Goal: Information Seeking & Learning: Learn about a topic

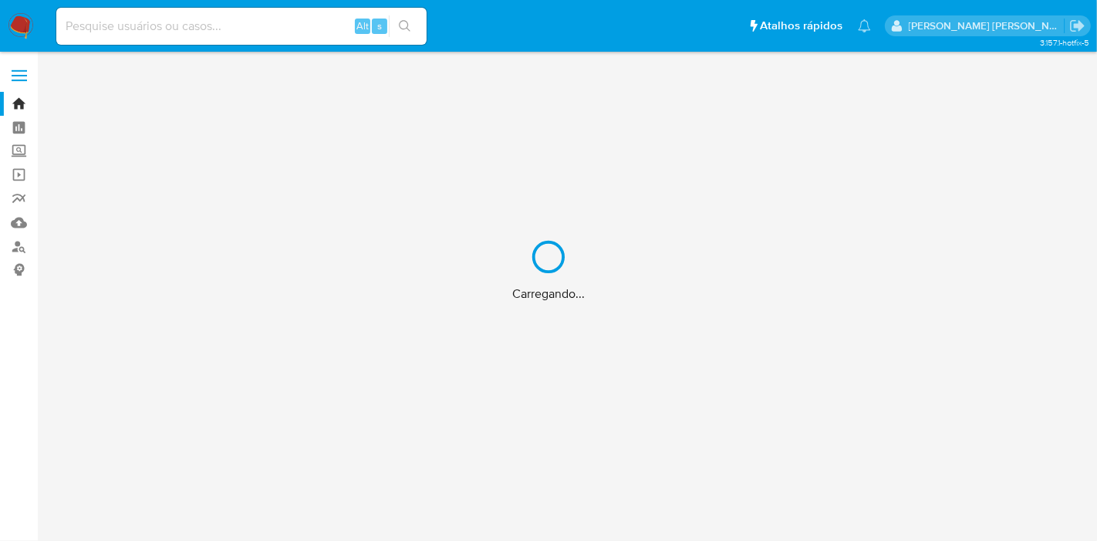
click at [187, 26] on div "Carregando..." at bounding box center [548, 270] width 1097 height 541
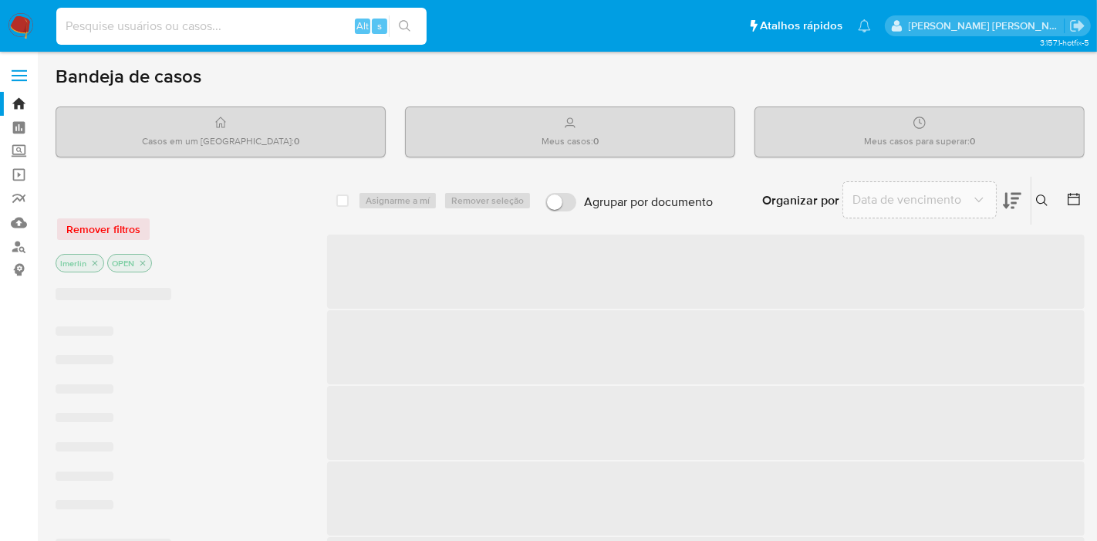
click at [223, 25] on input at bounding box center [241, 26] width 370 height 20
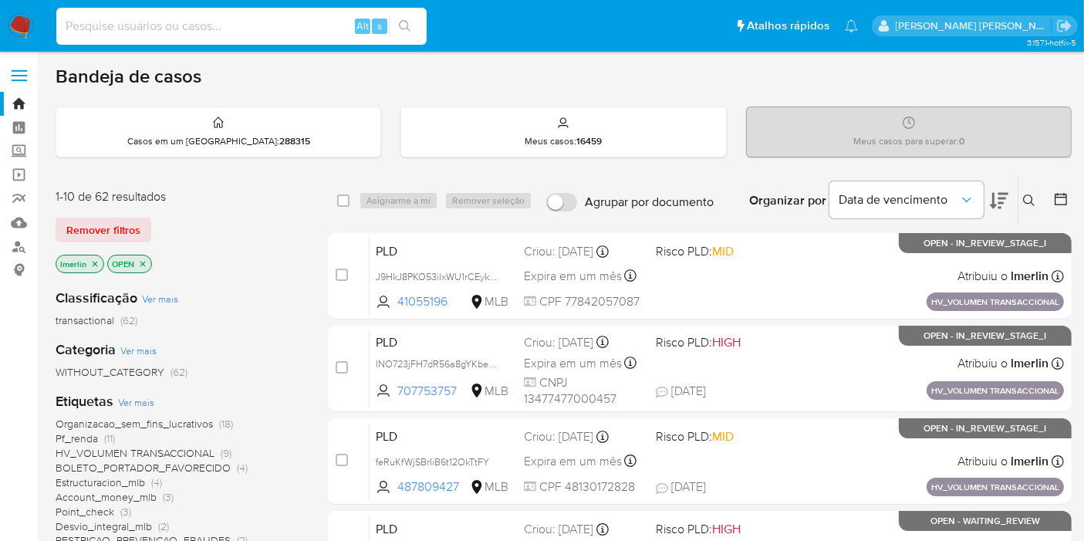
paste input "xmFpq1ZDhJJZcUjz6QzQfA5N"
type input "xmFpq1ZDhJJZcUjz6QzQfA5N"
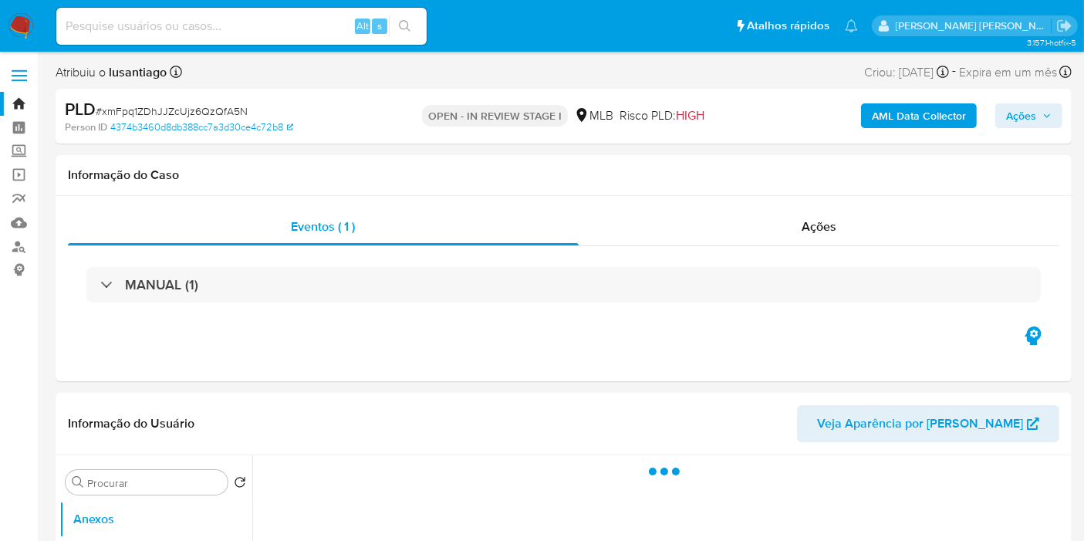
click at [913, 115] on b "AML Data Collector" at bounding box center [919, 115] width 94 height 25
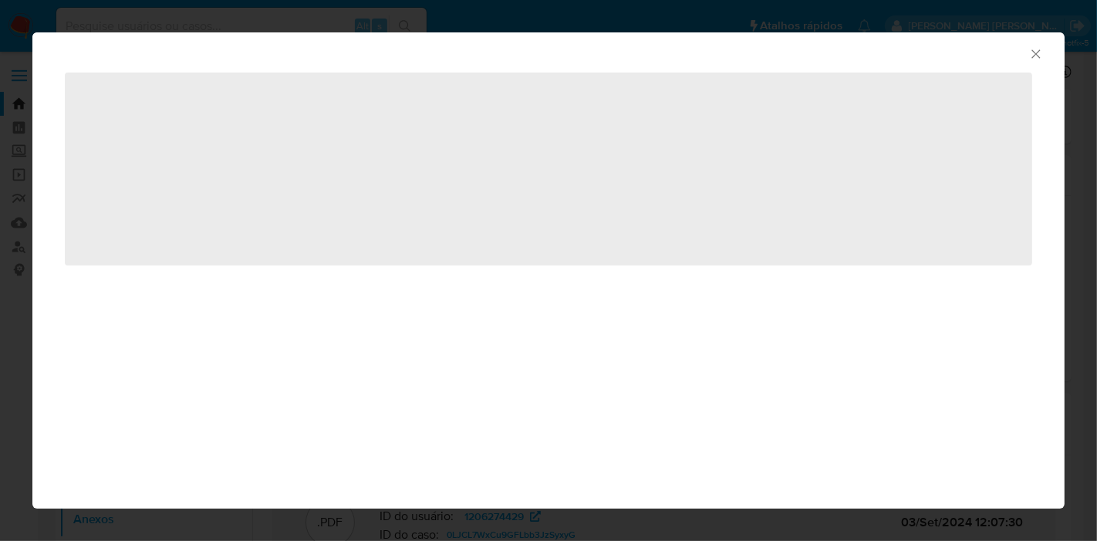
select select "10"
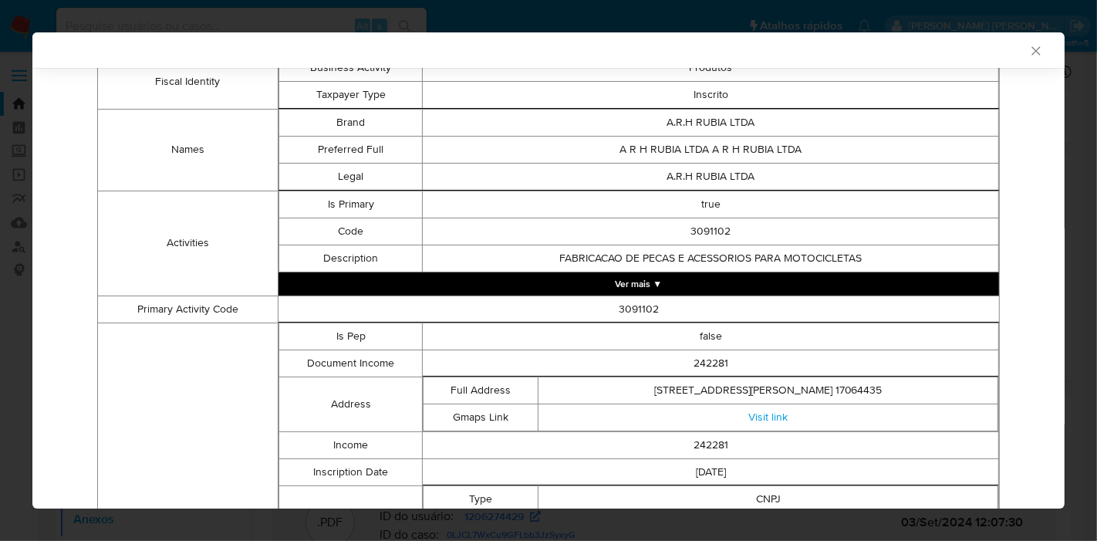
scroll to position [105, 0]
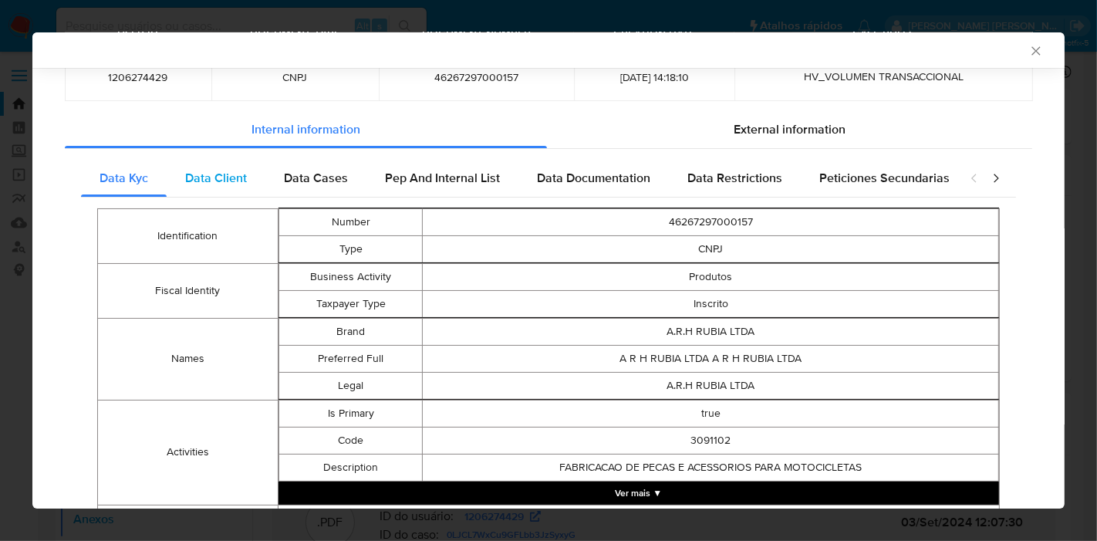
click at [214, 169] on span "Data Client" at bounding box center [216, 178] width 62 height 18
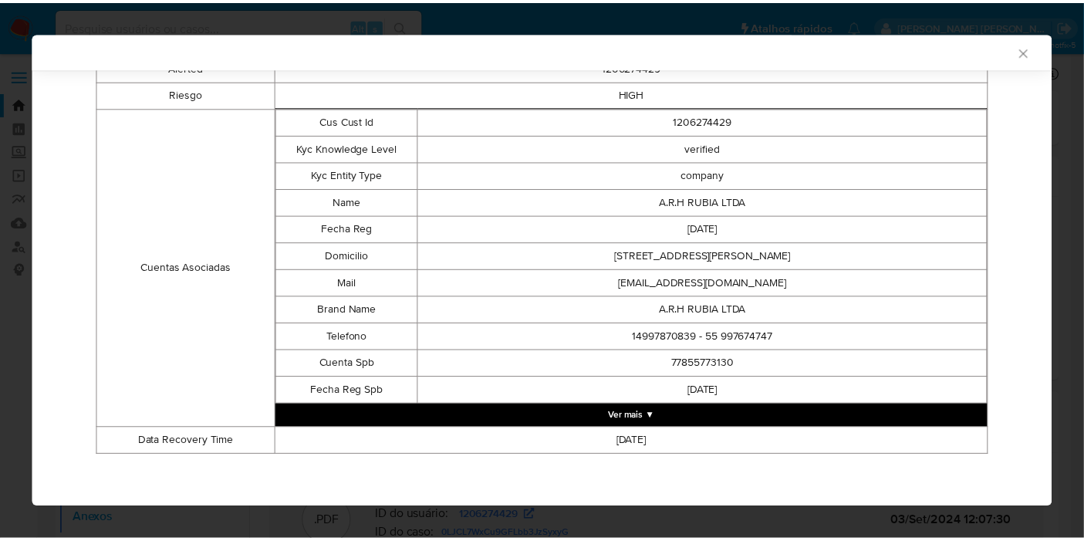
scroll to position [3, 0]
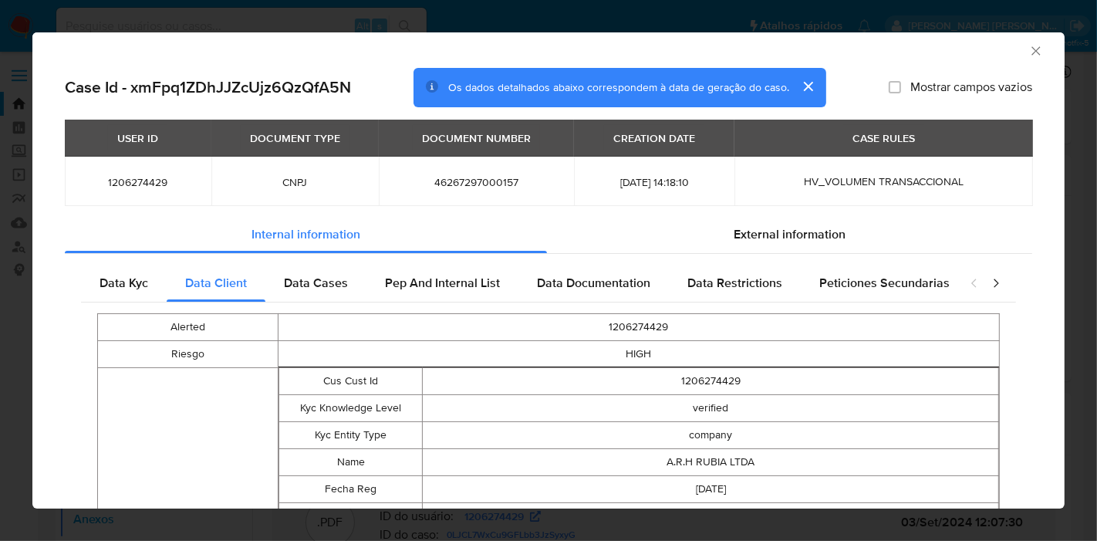
click at [1028, 50] on icon "Fechar a janela" at bounding box center [1035, 50] width 15 height 15
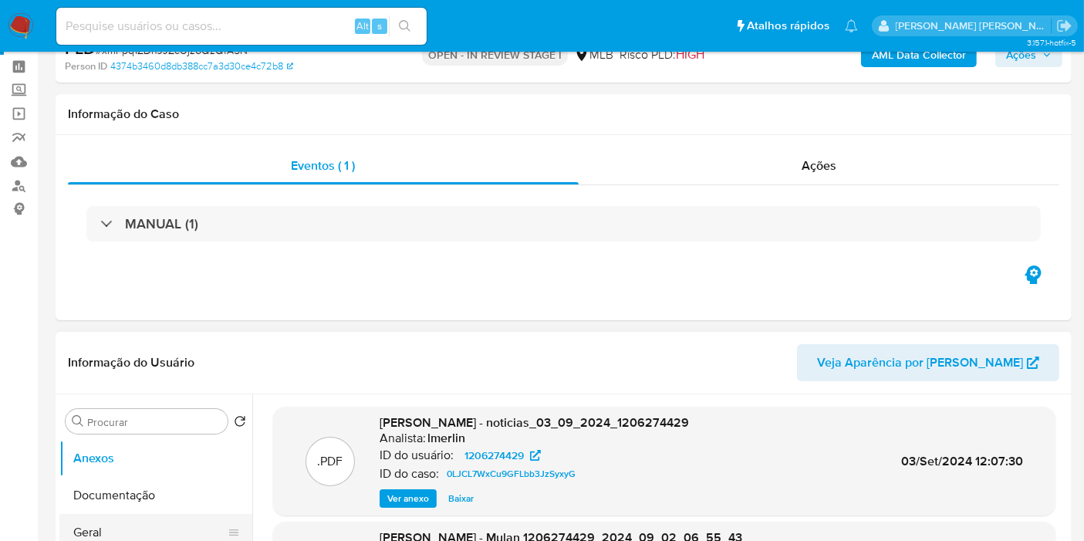
scroll to position [171, 0]
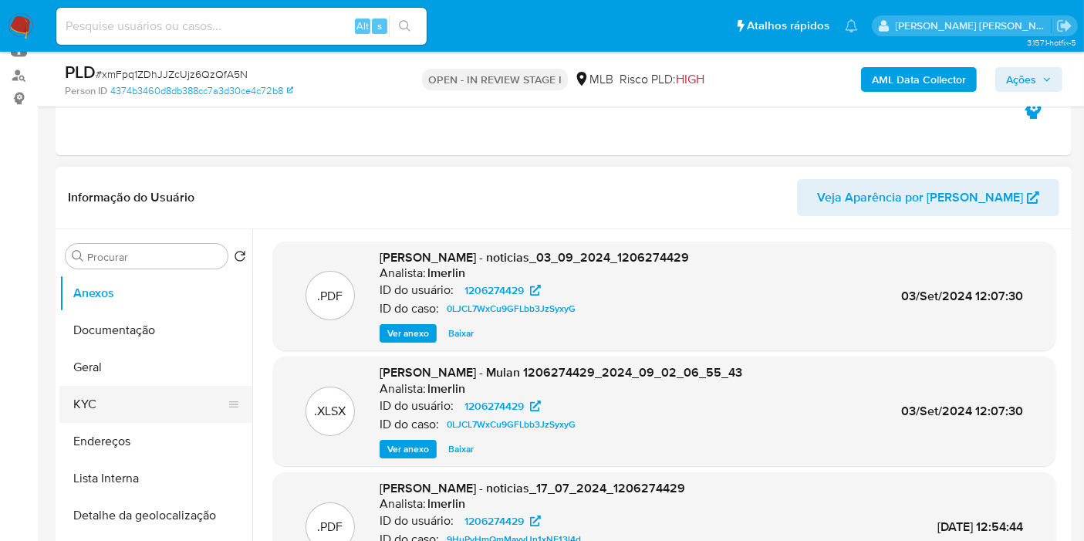
click at [172, 400] on button "KYC" at bounding box center [149, 404] width 181 height 37
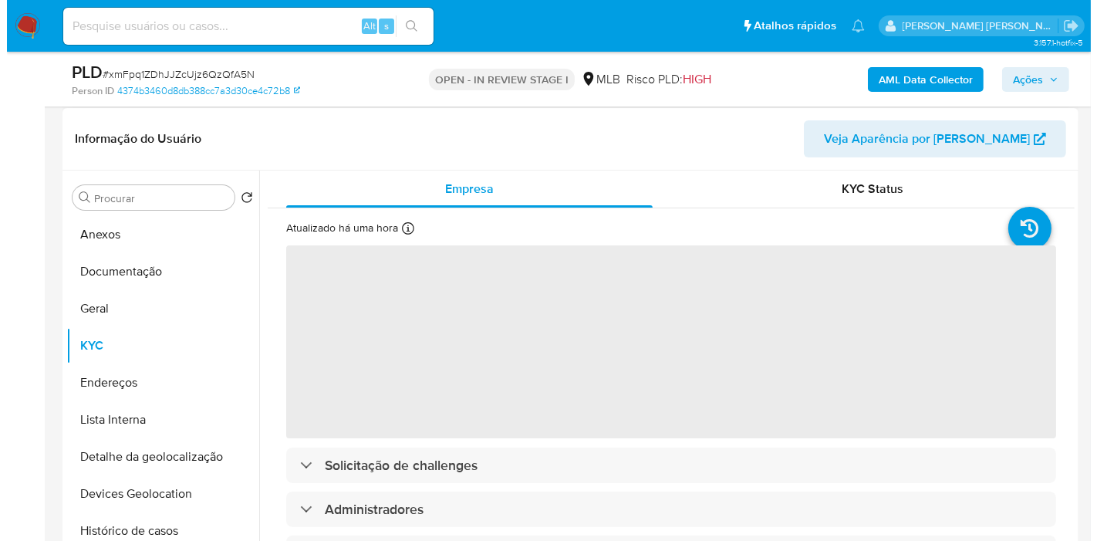
scroll to position [257, 0]
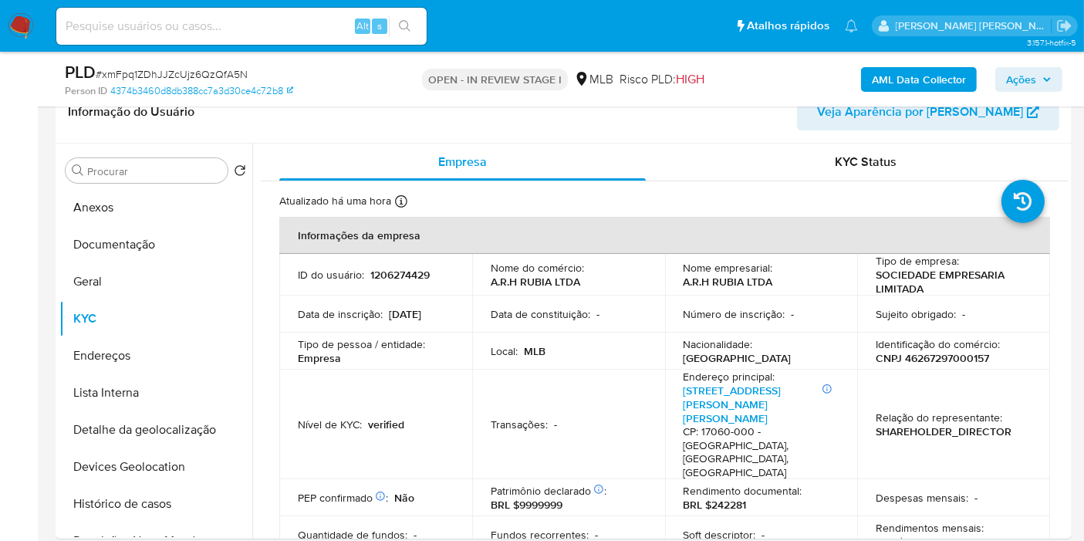
click at [901, 78] on b "AML Data Collector" at bounding box center [919, 79] width 94 height 25
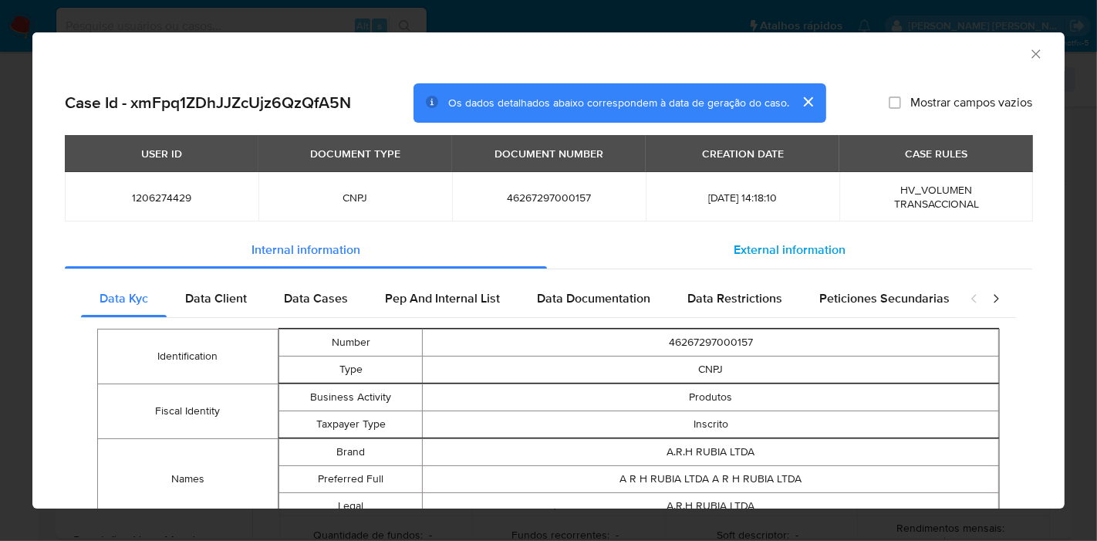
click at [734, 248] on span "External information" at bounding box center [790, 250] width 112 height 18
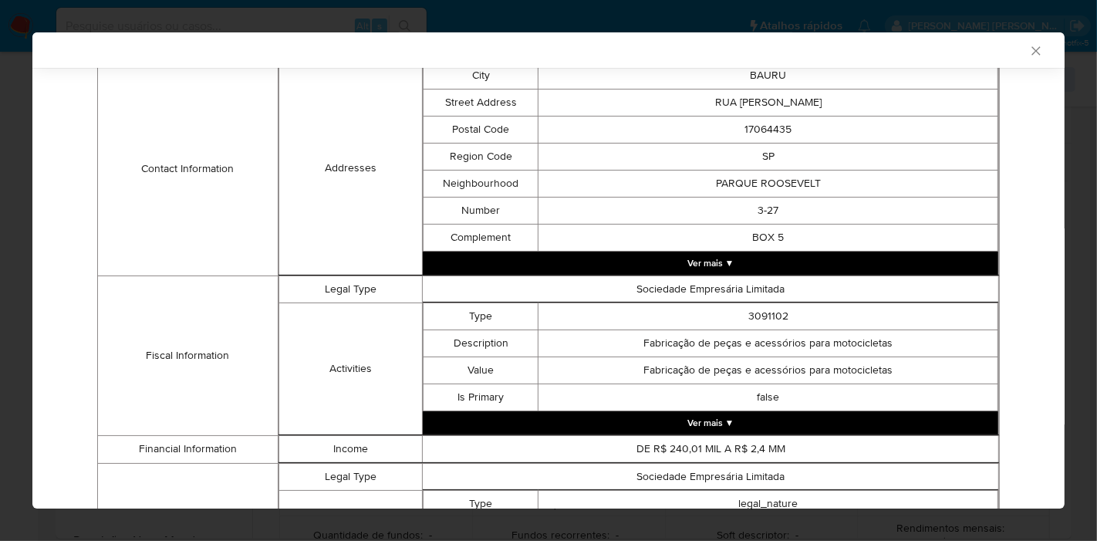
scroll to position [201, 0]
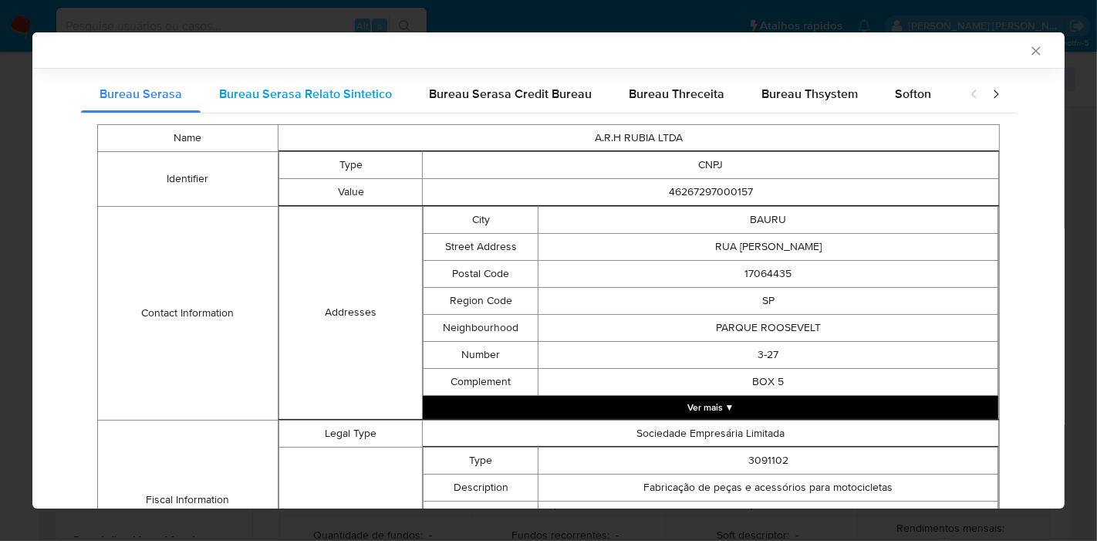
click at [282, 86] on span "Bureau Serasa Relato Sintetico" at bounding box center [305, 94] width 173 height 18
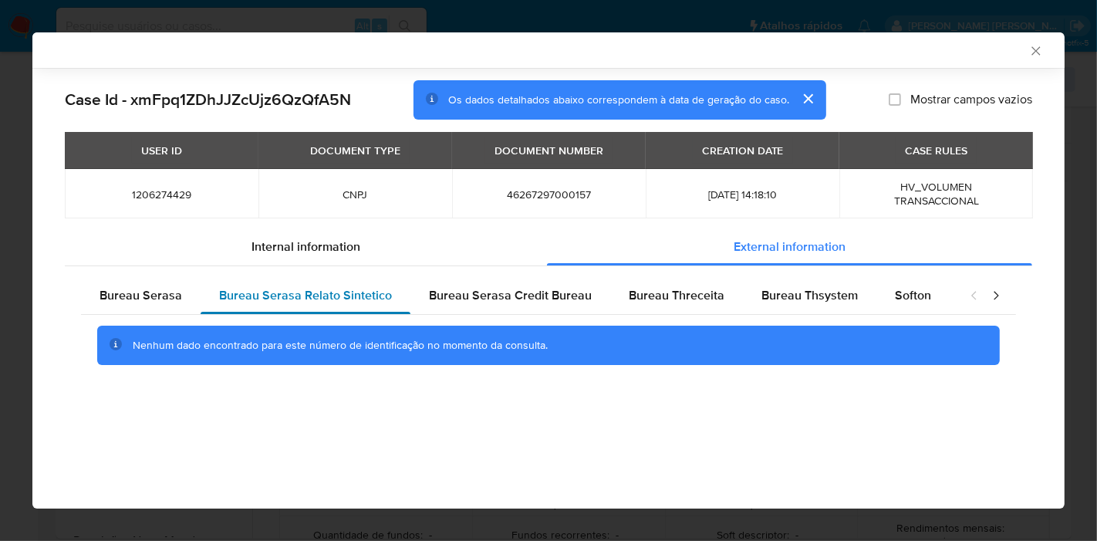
scroll to position [0, 0]
click at [537, 290] on span "Bureau Serasa Credit Bureau" at bounding box center [510, 295] width 163 height 18
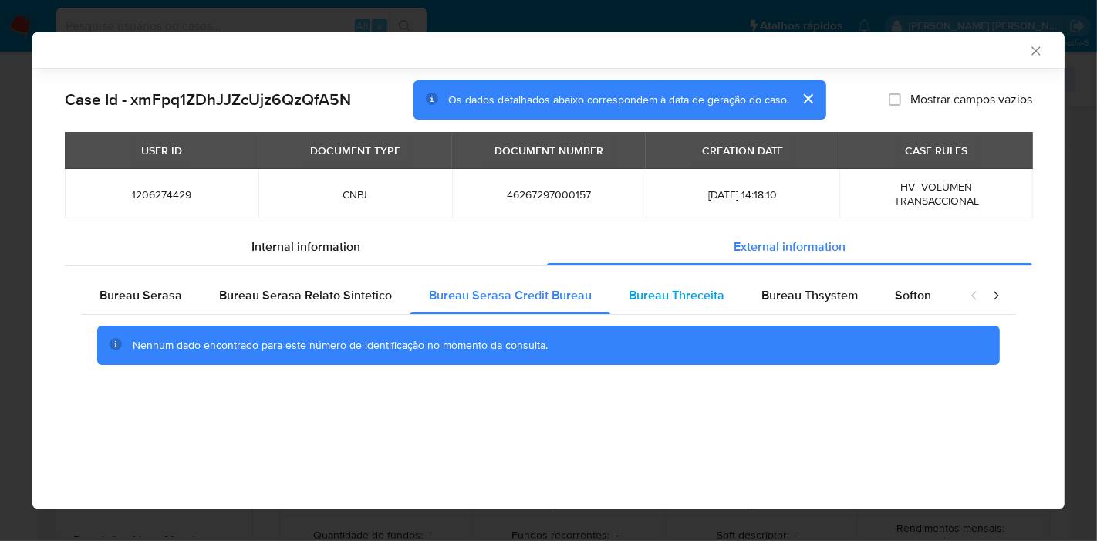
click at [698, 299] on span "Bureau Threceita" at bounding box center [677, 295] width 96 height 18
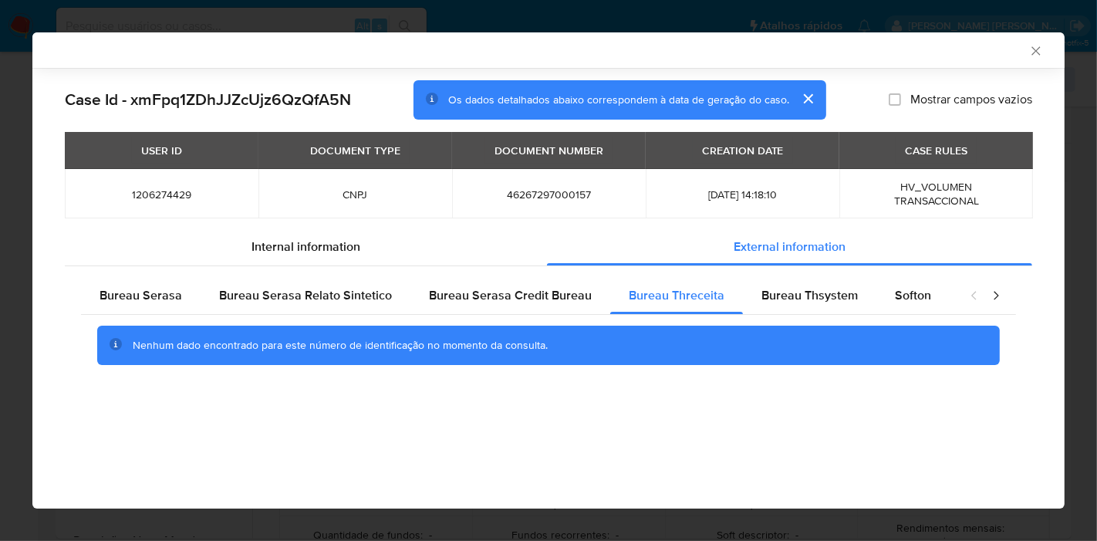
click at [1035, 347] on div "Case Id - xmFpq1ZDhJJZcUjz6QzQfA5N Os dados detalhados abaixo correspondem à da…" at bounding box center [548, 244] width 1032 height 352
click at [751, 300] on div "Bureau Thsystem" at bounding box center [809, 295] width 133 height 37
click at [656, 294] on span "Bureau Threceita" at bounding box center [677, 295] width 96 height 18
click at [909, 298] on span "Softon" at bounding box center [913, 295] width 36 height 18
click at [2, 343] on div "AML Data Collector Case Id - xmFpq1ZDhJJZcUjz6QzQfA5N Os dados detalhados abaix…" at bounding box center [548, 270] width 1097 height 541
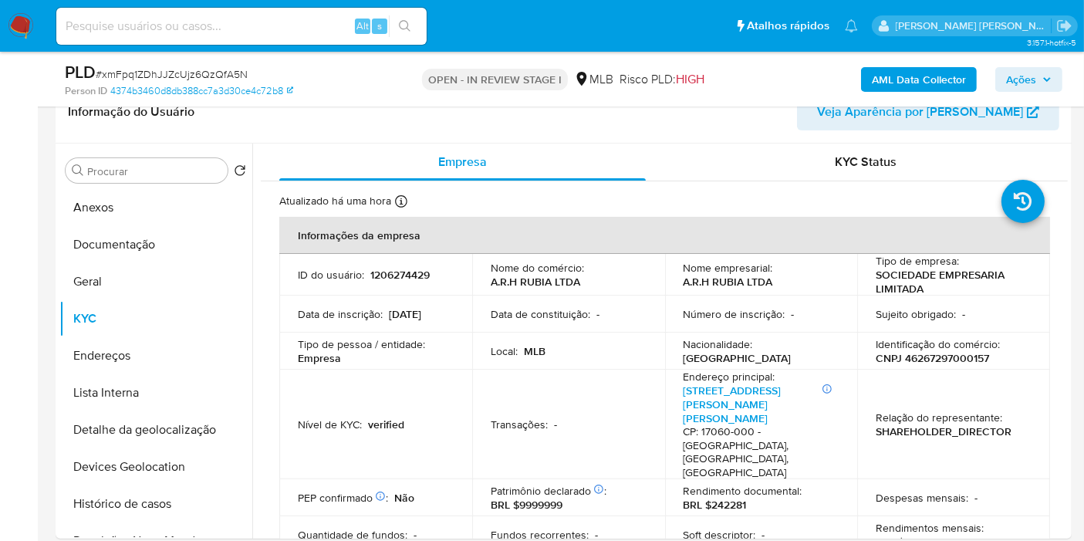
click at [897, 68] on b "AML Data Collector" at bounding box center [919, 79] width 94 height 25
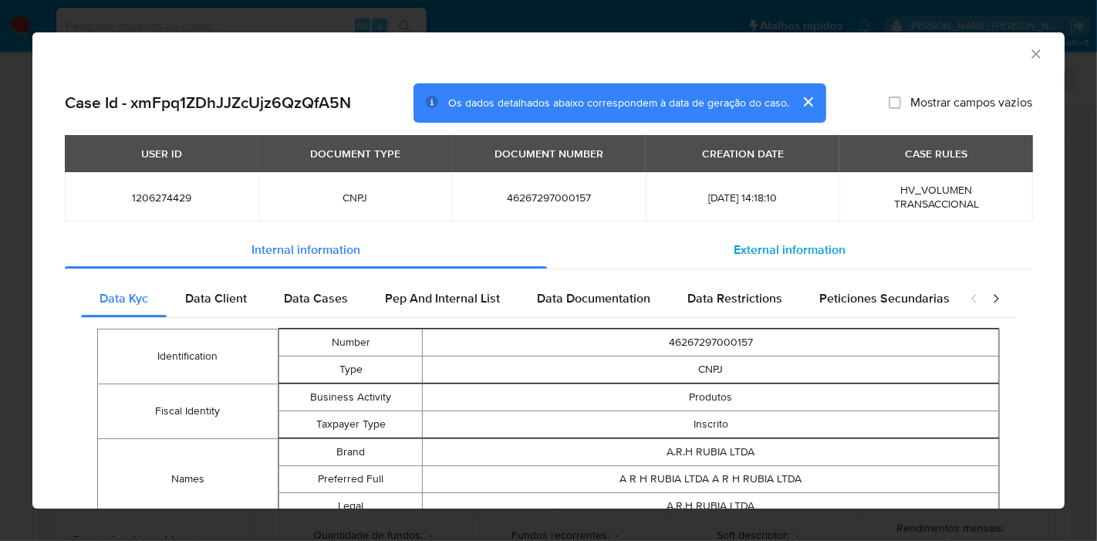
click at [774, 244] on span "External information" at bounding box center [790, 250] width 112 height 18
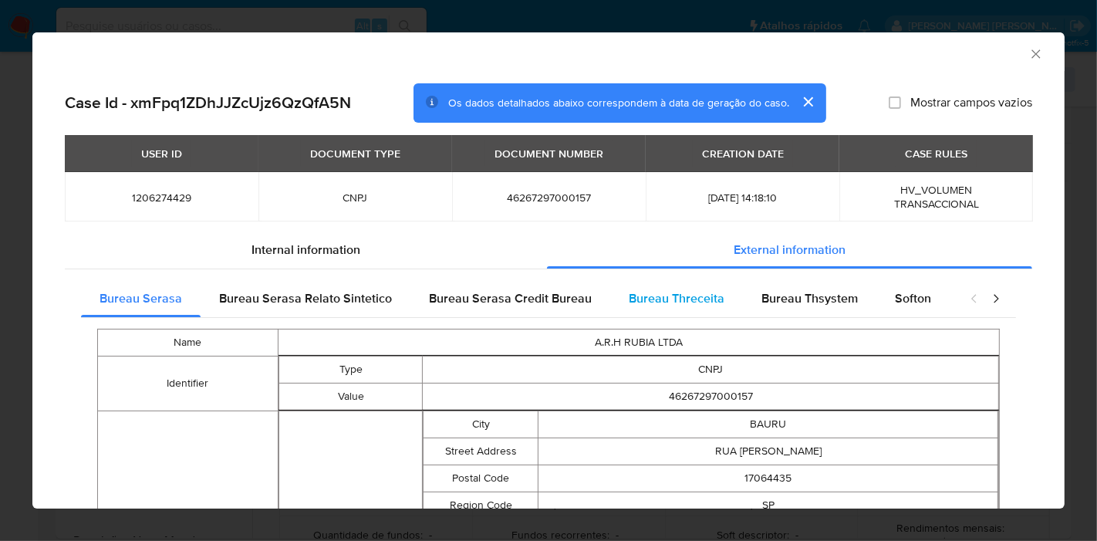
click at [696, 299] on span "Bureau Threceita" at bounding box center [677, 298] width 96 height 18
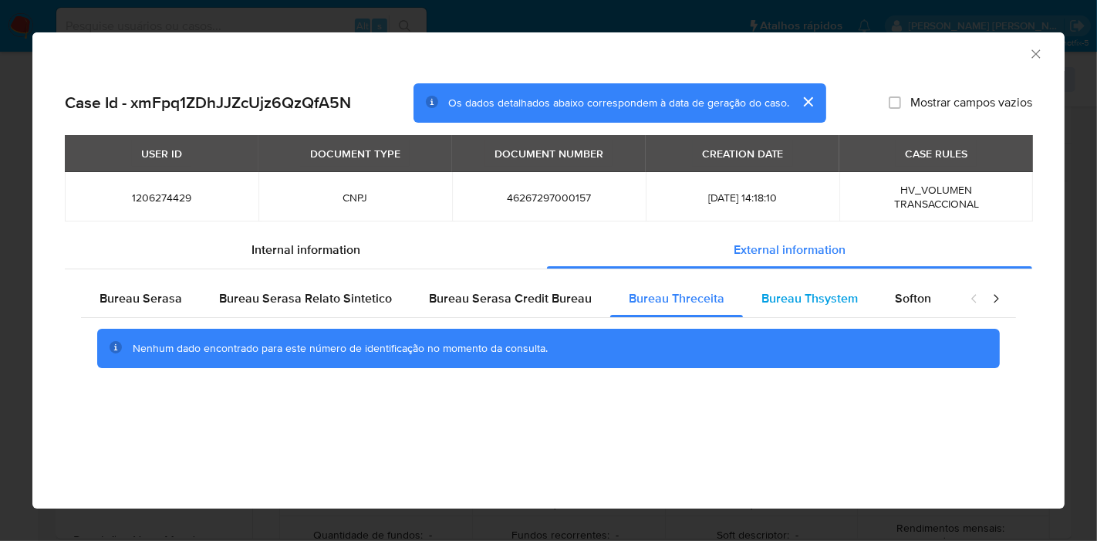
click at [807, 279] on div "Bureau Serasa Bureau Serasa Relato Sintetico Bureau Serasa Credit Bureau Bureau…" at bounding box center [549, 329] width 968 height 121
click at [810, 297] on span "Bureau Thsystem" at bounding box center [810, 298] width 96 height 18
click at [1034, 408] on div "Case Id - xmFpq1ZDhJJZcUjz6QzQfA5N Os dados detalhados abaixo correspondem à da…" at bounding box center [548, 247] width 1032 height 352
click at [912, 298] on span "Softon" at bounding box center [913, 298] width 36 height 18
click at [1005, 300] on div "closure-recommendation-modal" at bounding box center [985, 298] width 62 height 37
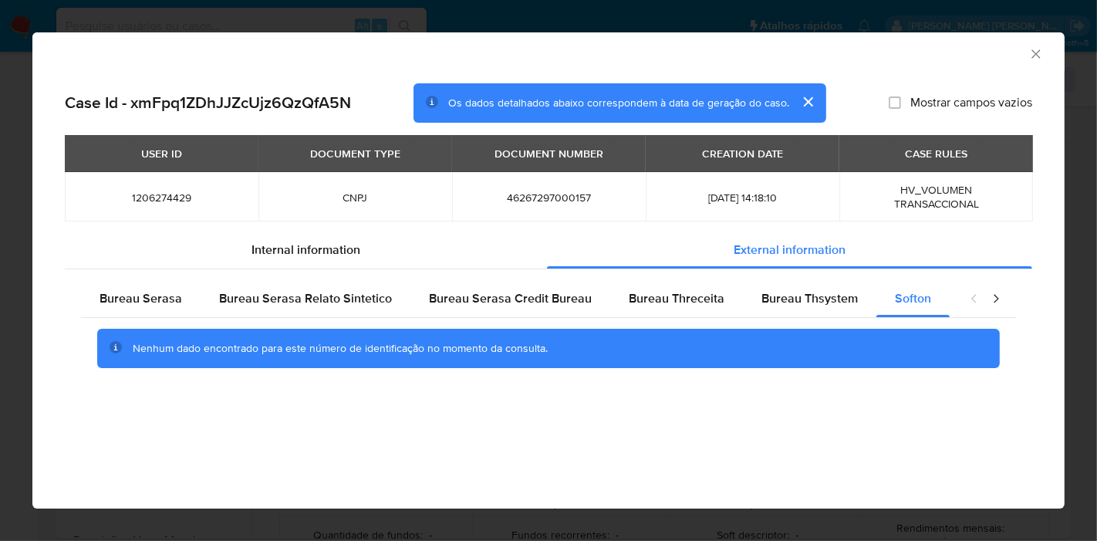
click at [1001, 298] on icon "closure-recommendation-modal" at bounding box center [995, 298] width 15 height 15
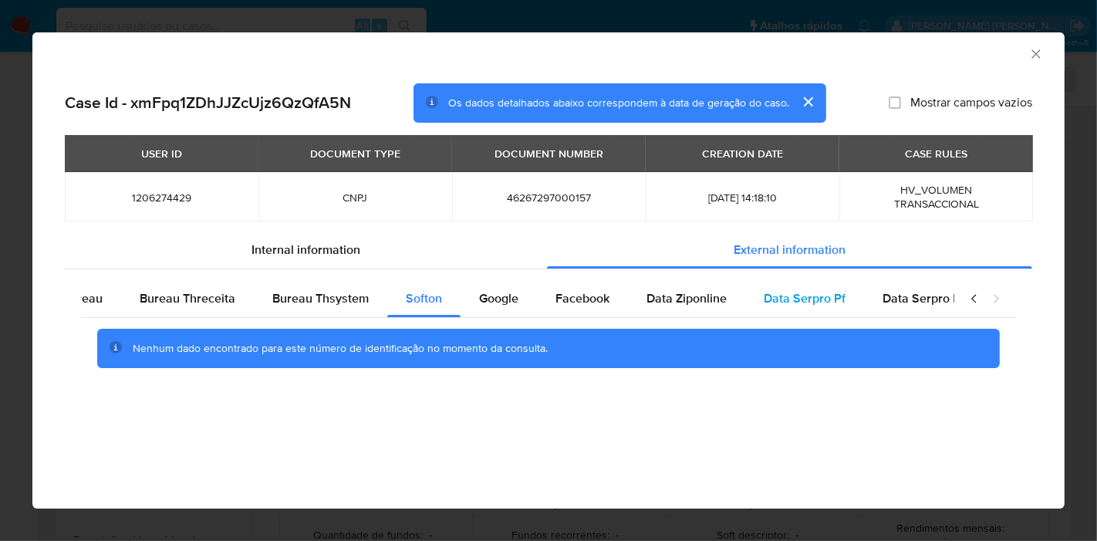
scroll to position [0, 505]
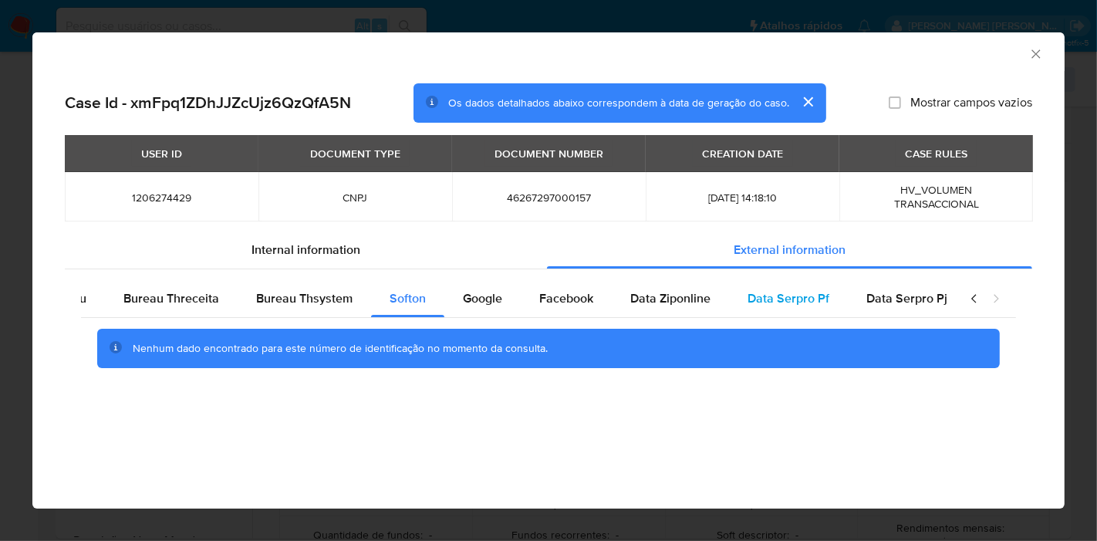
click at [793, 300] on span "Data Serpro Pf" at bounding box center [789, 298] width 82 height 18
click at [885, 297] on span "Data Serpro Pj" at bounding box center [906, 298] width 81 height 18
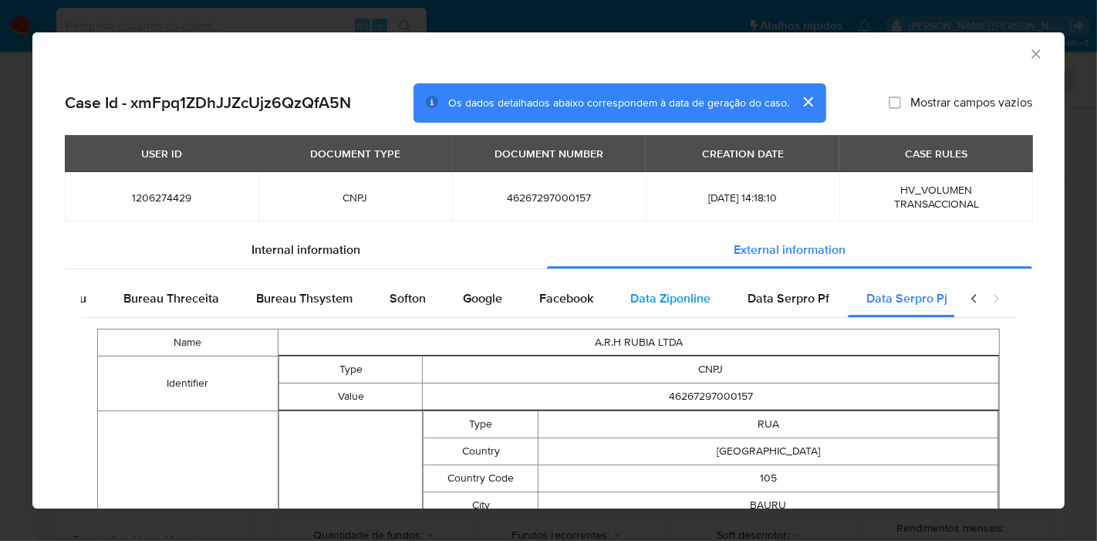
scroll to position [0, 518]
click at [623, 298] on span "Data Ziponline" at bounding box center [659, 298] width 80 height 18
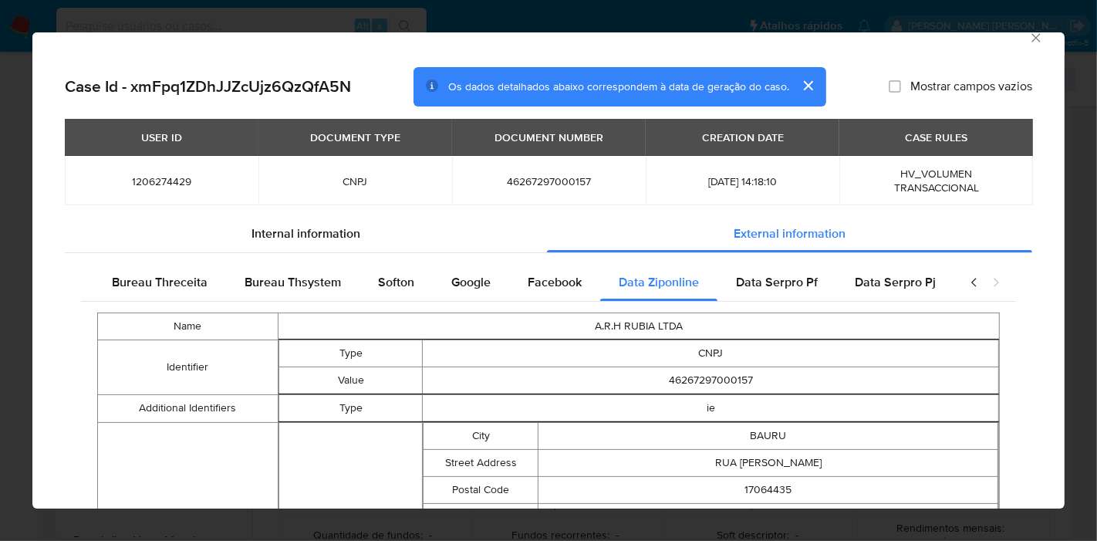
scroll to position [0, 0]
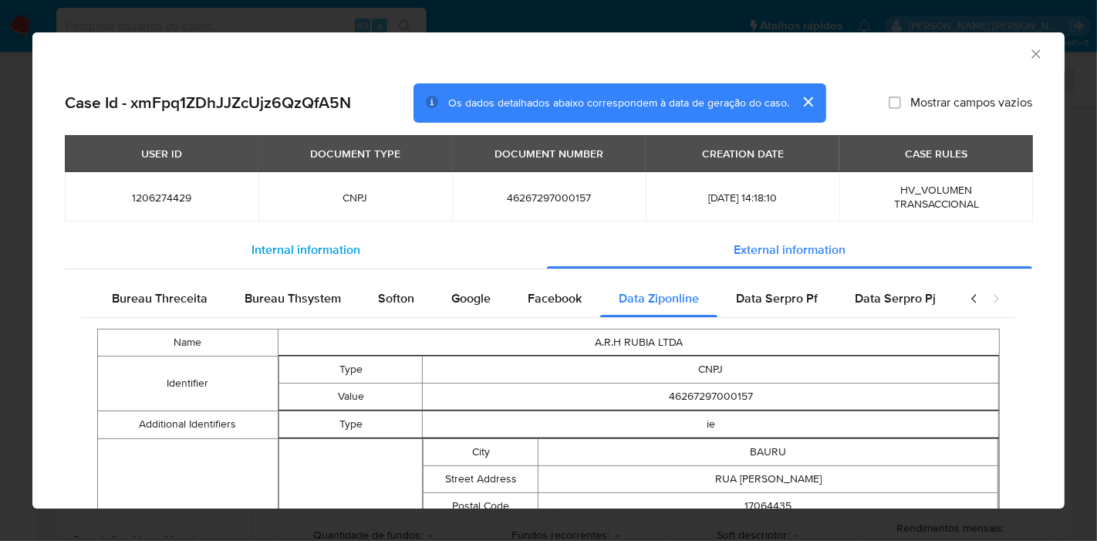
click at [303, 248] on span "Internal information" at bounding box center [306, 250] width 109 height 18
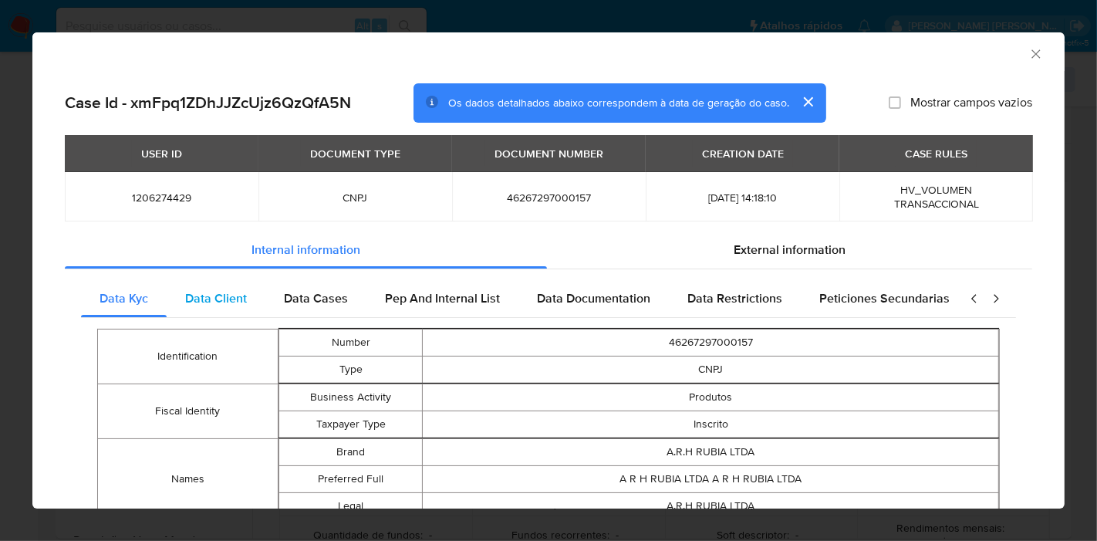
click at [239, 302] on span "Data Client" at bounding box center [216, 298] width 62 height 18
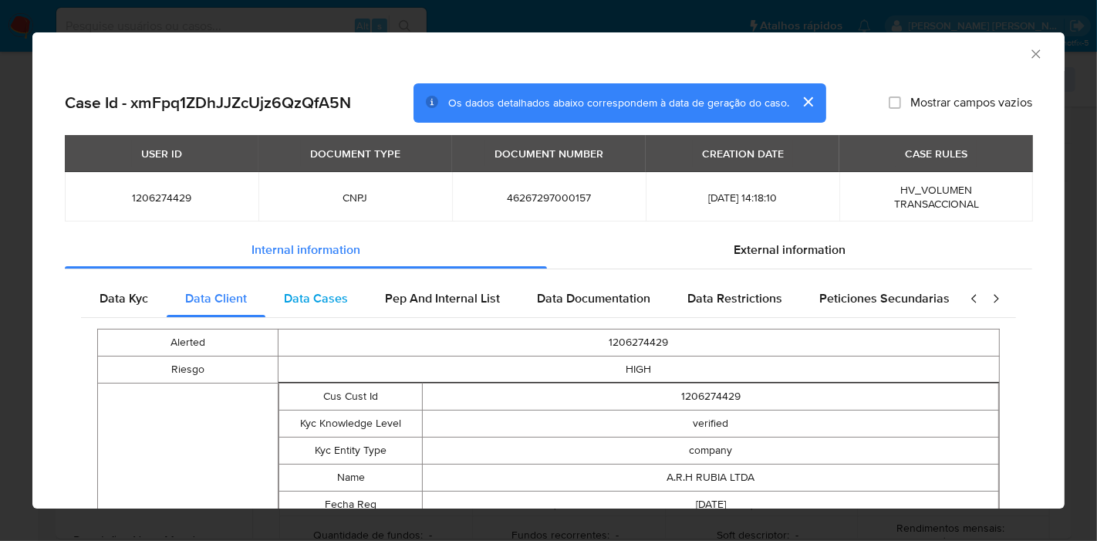
click at [333, 297] on span "Data Cases" at bounding box center [316, 298] width 64 height 18
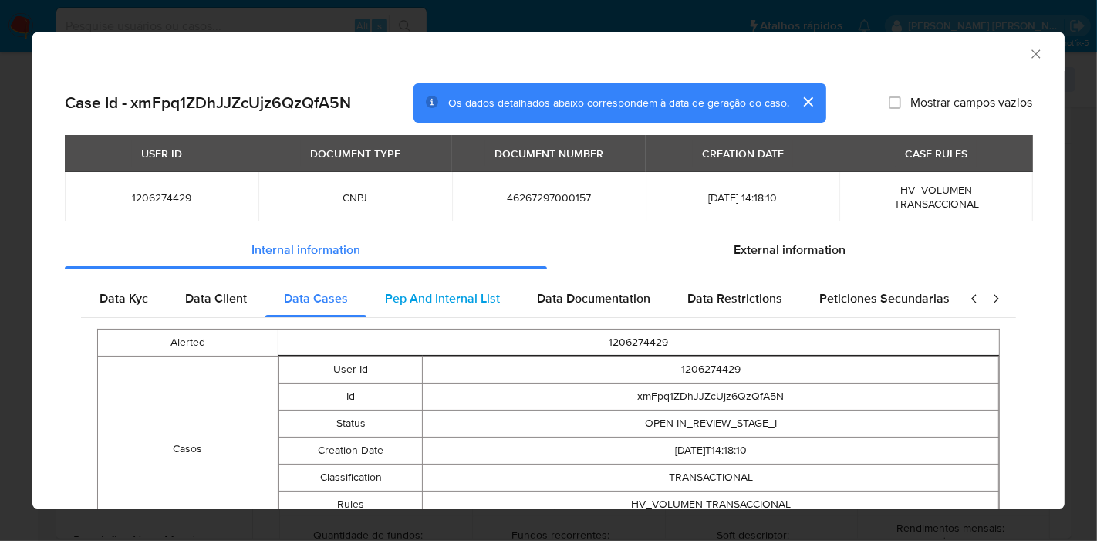
click at [441, 292] on span "Pep And Internal List" at bounding box center [442, 298] width 115 height 18
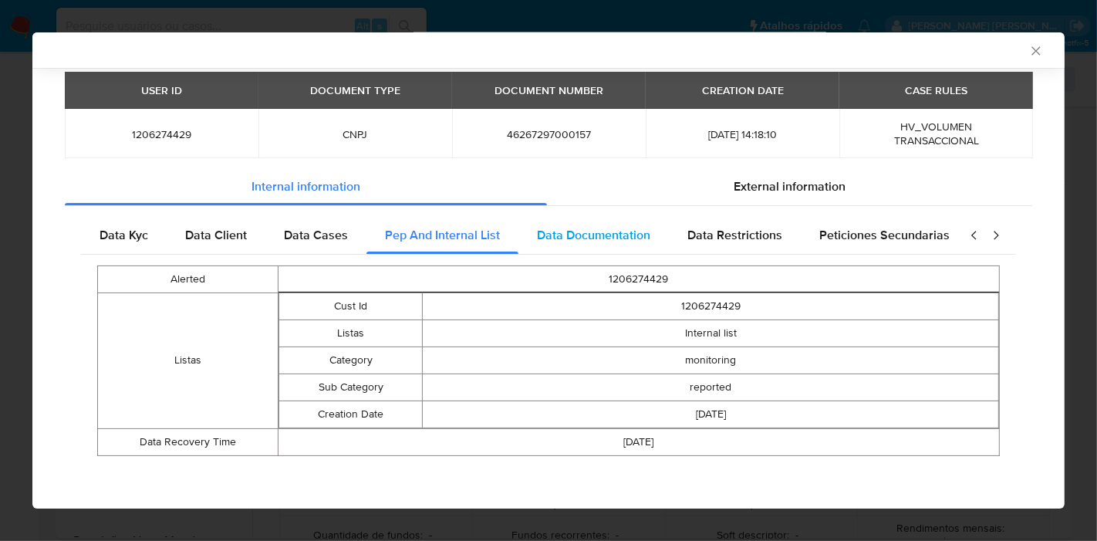
click at [566, 240] on span "Data Documentation" at bounding box center [593, 235] width 113 height 18
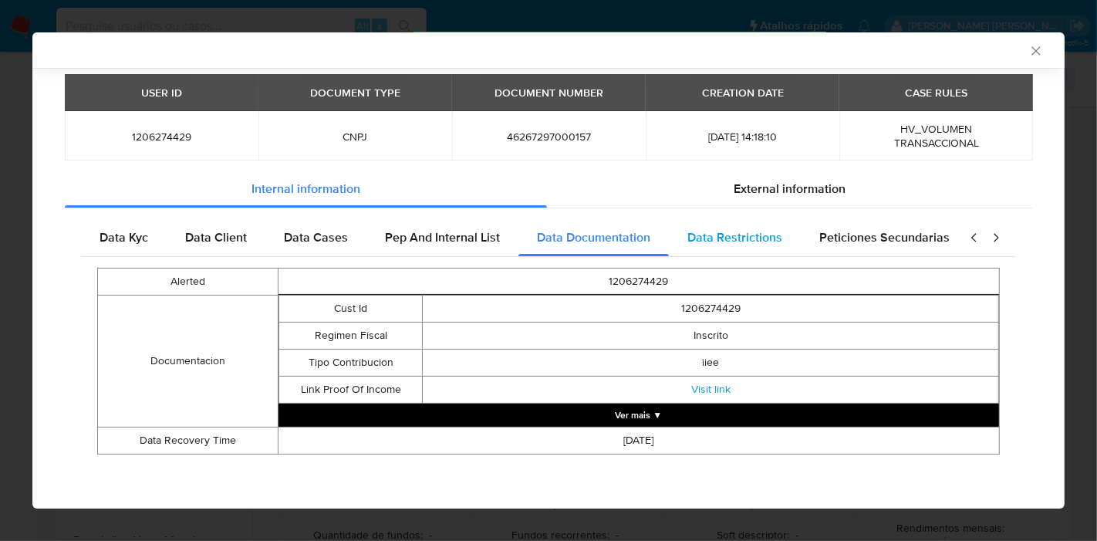
scroll to position [56, 0]
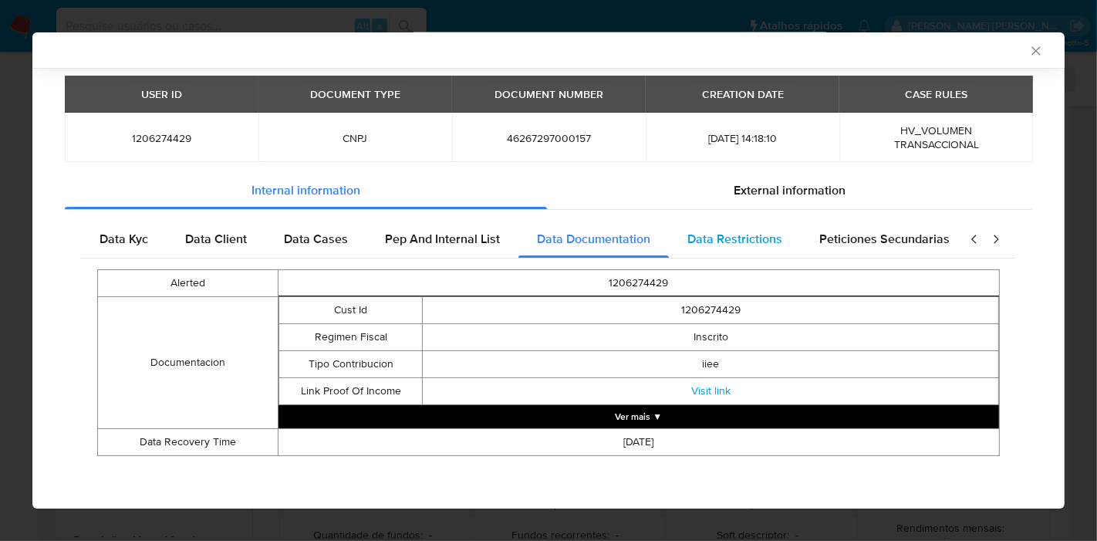
click at [728, 243] on span "Data Restrictions" at bounding box center [734, 239] width 95 height 18
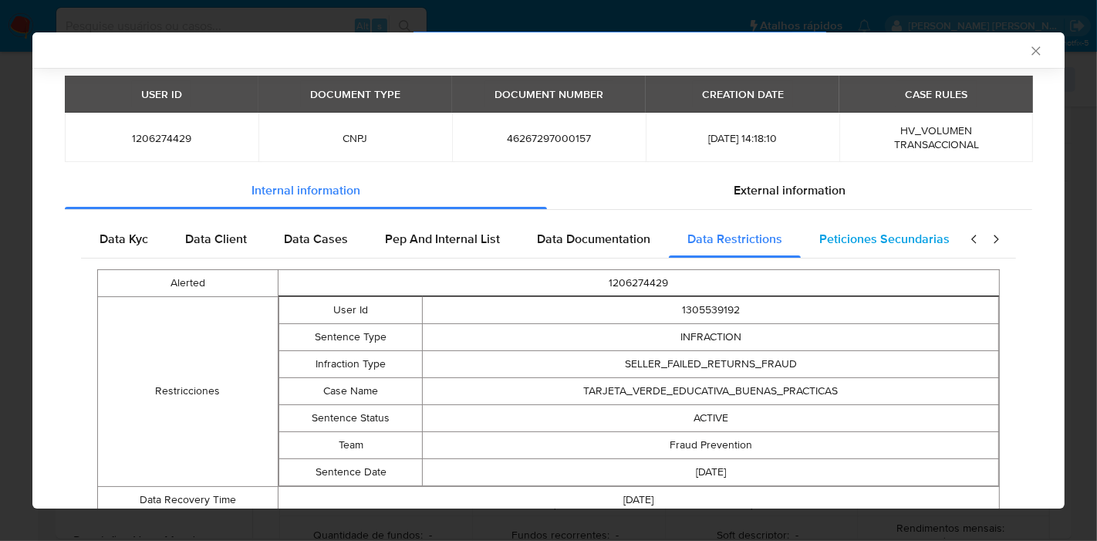
click at [877, 234] on span "Peticiones Secundarias" at bounding box center [884, 239] width 130 height 18
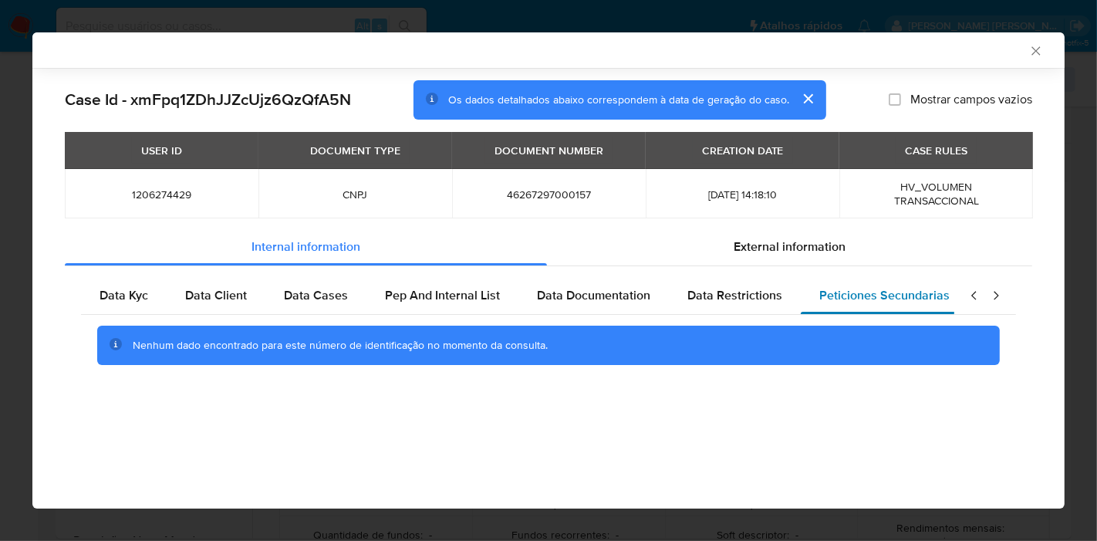
scroll to position [0, 0]
click at [998, 296] on icon "closure-recommendation-modal" at bounding box center [996, 295] width 5 height 8
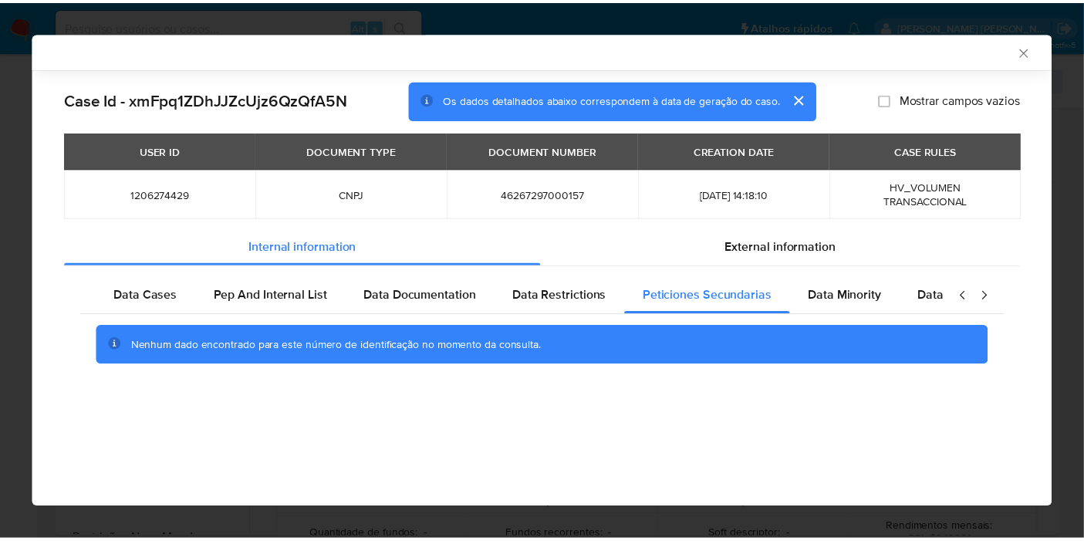
scroll to position [0, 223]
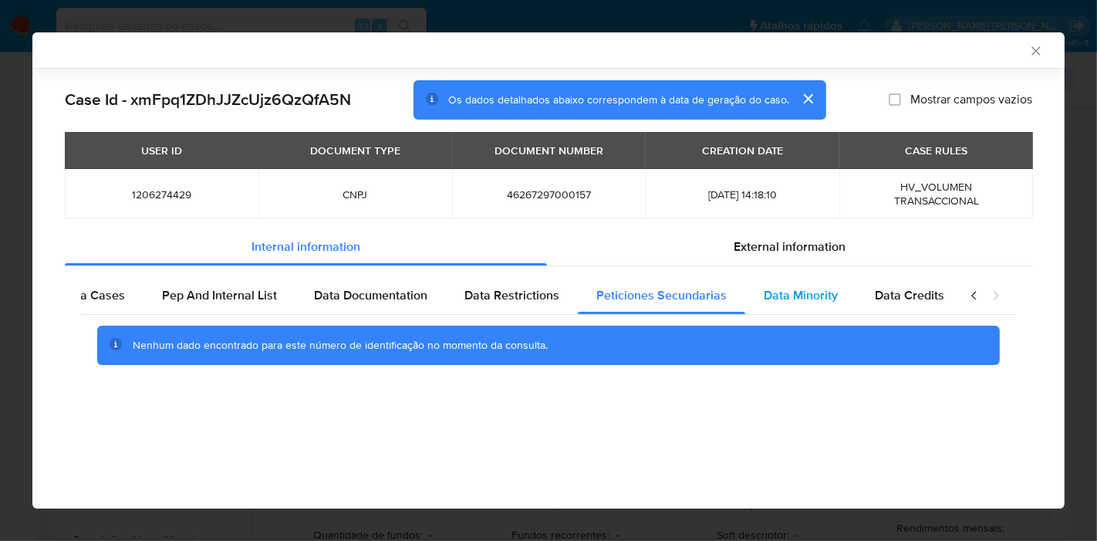
click at [832, 301] on div "Data Minority" at bounding box center [800, 295] width 111 height 37
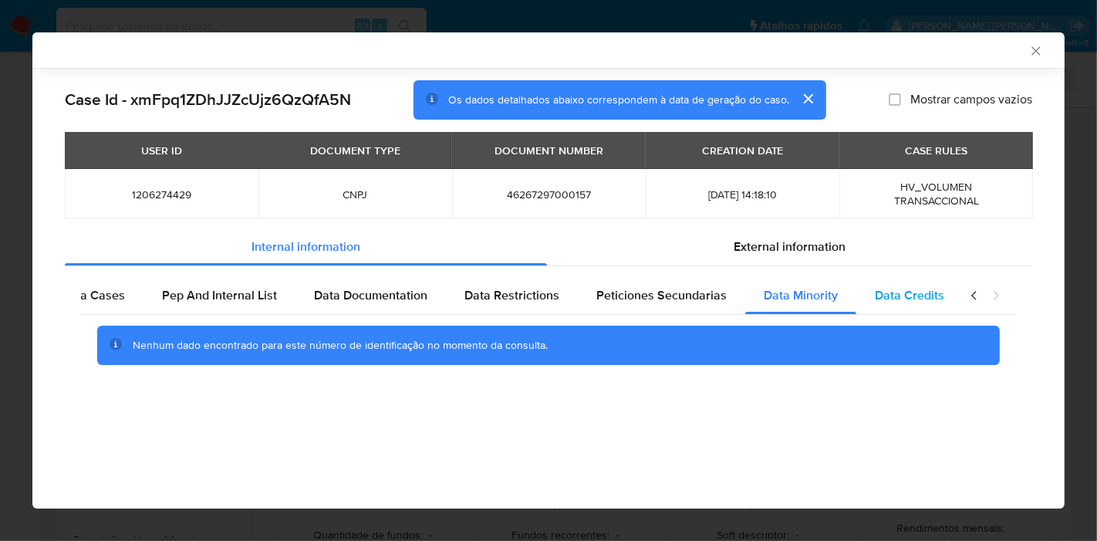
click at [904, 302] on span "Data Credits" at bounding box center [909, 295] width 69 height 18
click at [1038, 50] on icon "Fechar a janela" at bounding box center [1035, 50] width 15 height 15
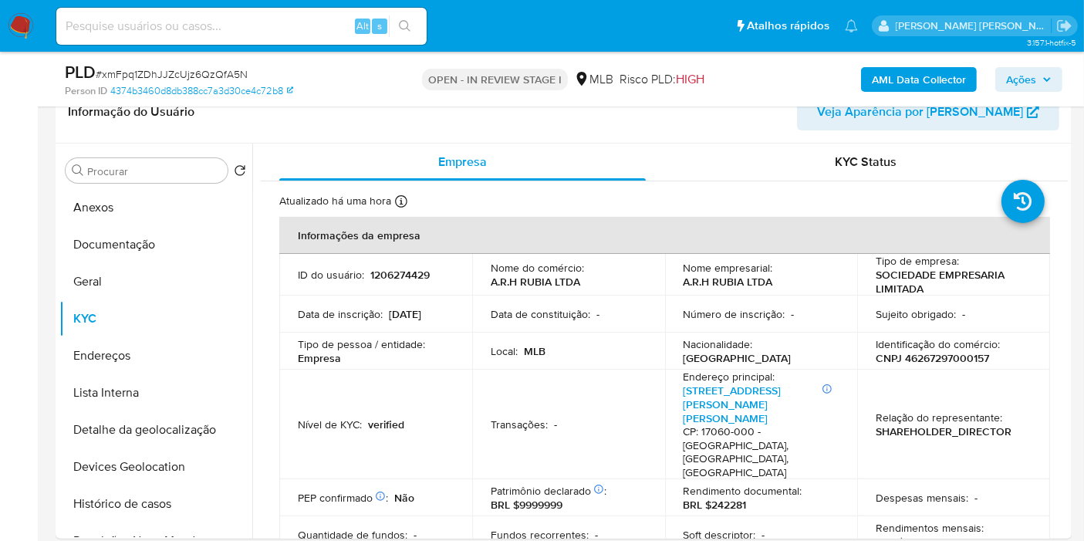
click at [245, 33] on input at bounding box center [241, 26] width 370 height 20
paste input "heNrViVfdIvE1w2SIR9rvxAm"
type input "heNrViVfdIvE1w2SIR9rvxAm"
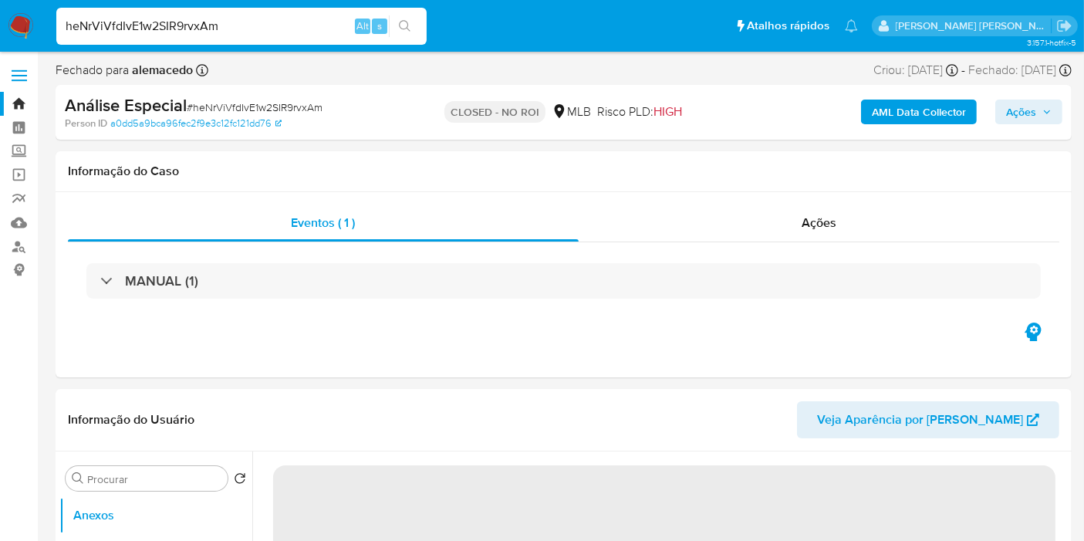
select select "10"
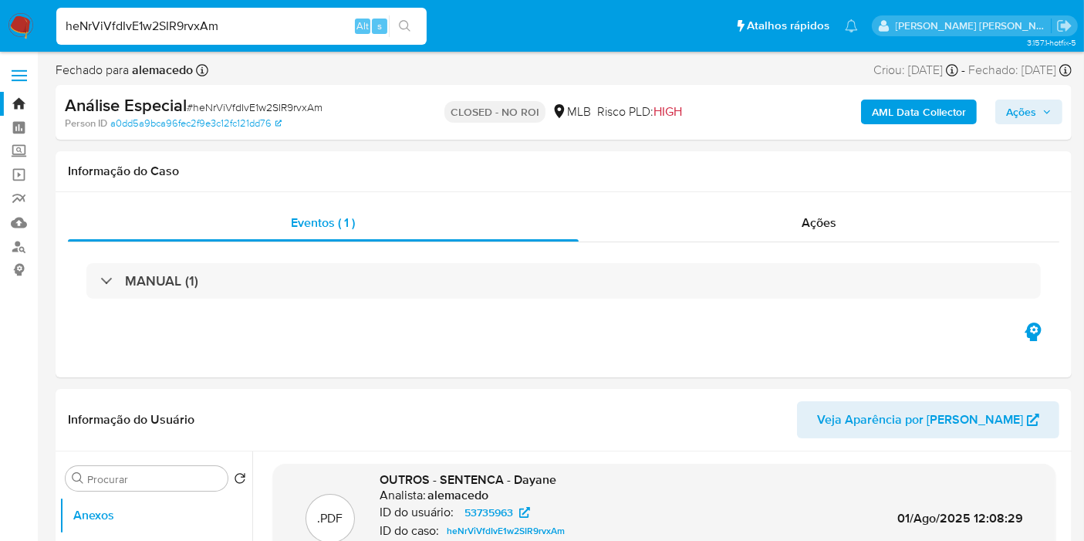
click at [937, 115] on b "AML Data Collector" at bounding box center [919, 112] width 94 height 25
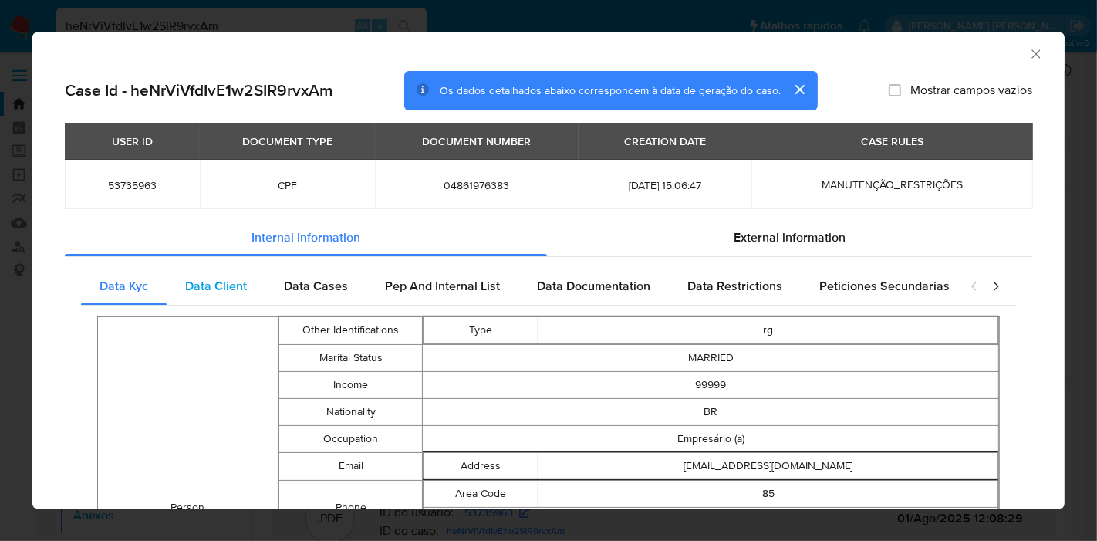
click at [209, 284] on span "Data Client" at bounding box center [216, 286] width 62 height 18
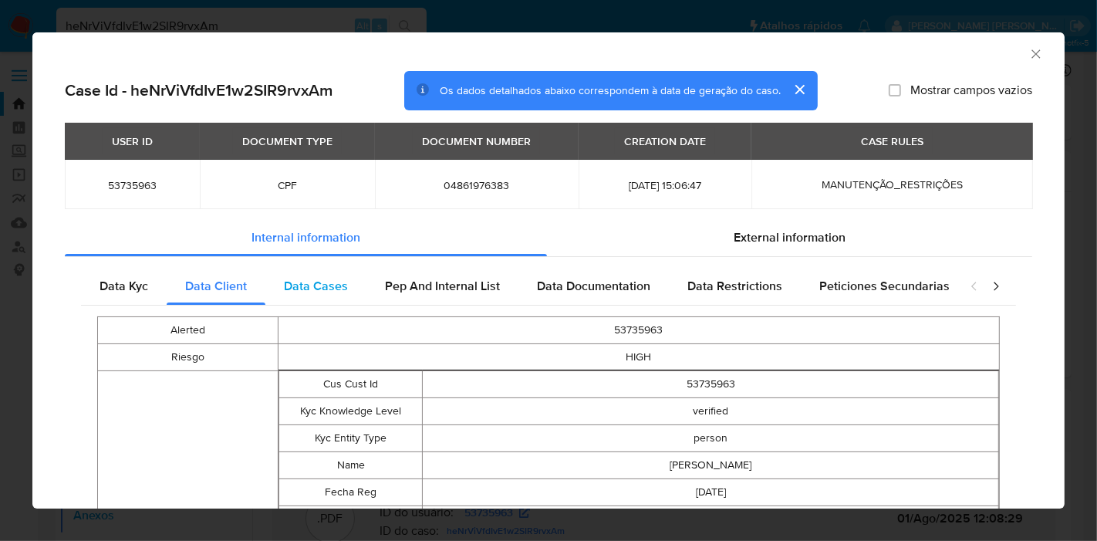
click at [343, 287] on span "Data Cases" at bounding box center [316, 286] width 64 height 18
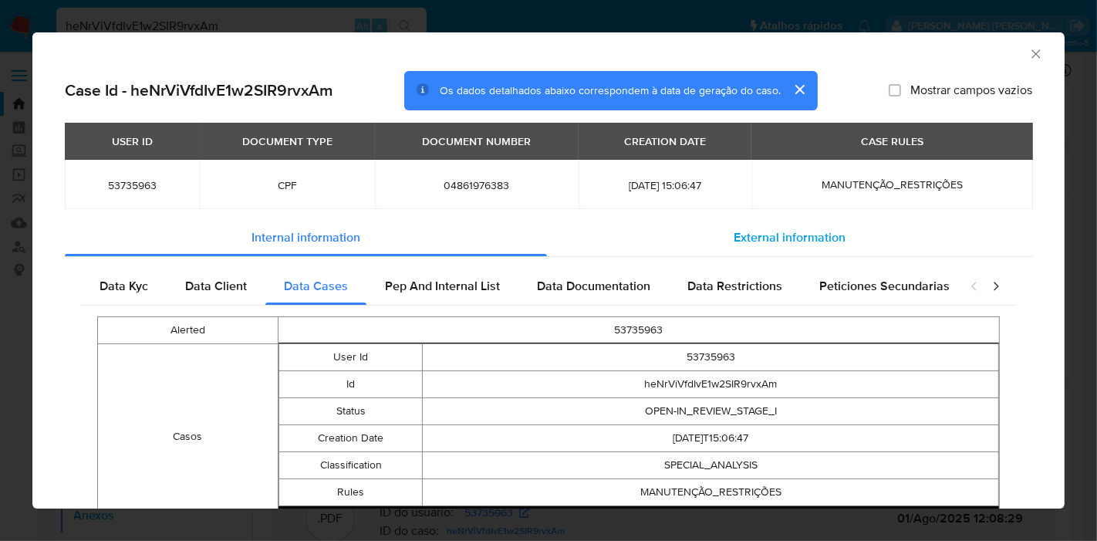
click at [760, 243] on span "External information" at bounding box center [790, 237] width 112 height 18
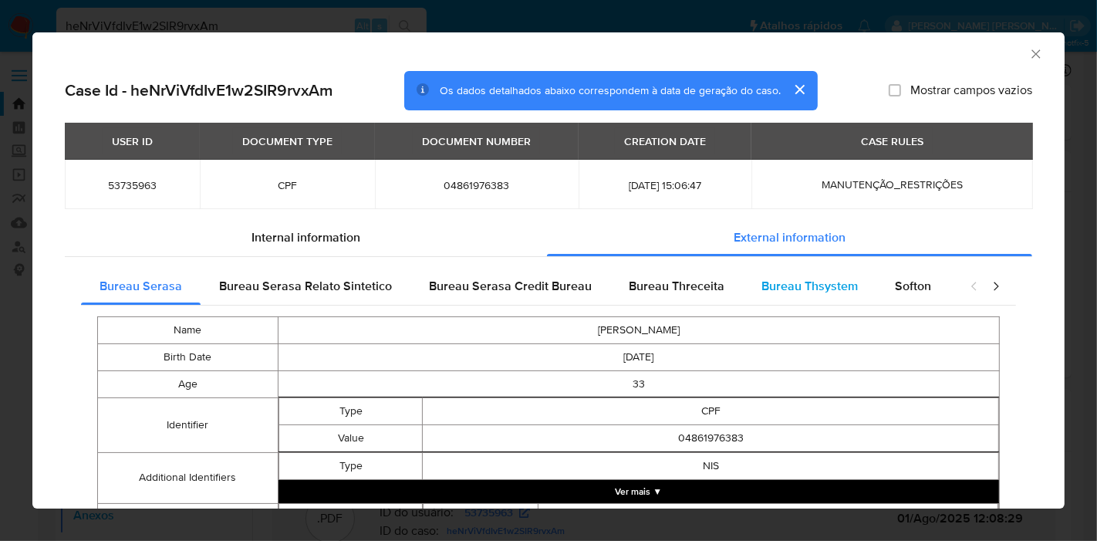
click at [826, 285] on span "Bureau Thsystem" at bounding box center [810, 286] width 96 height 18
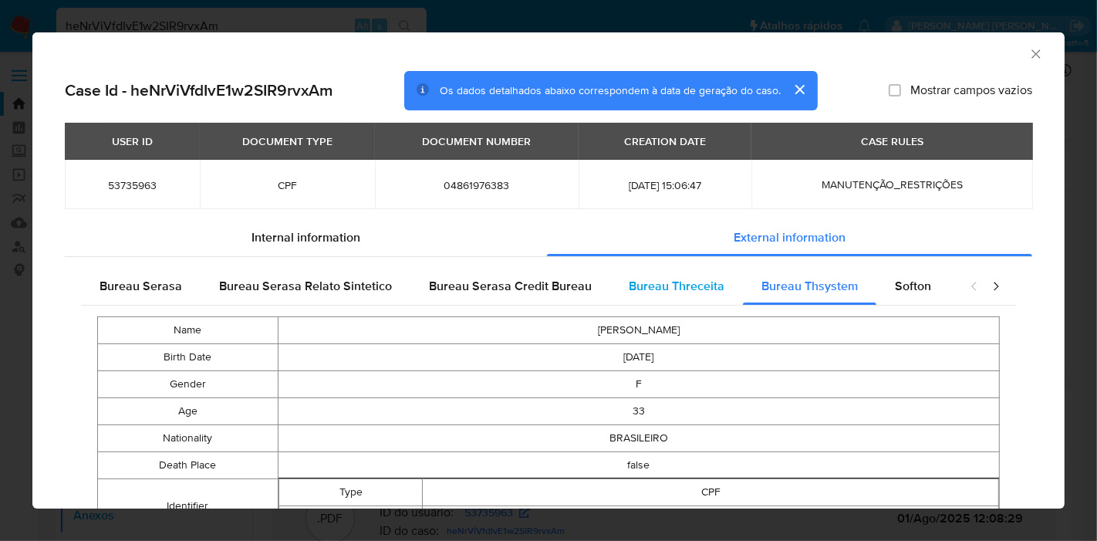
click at [685, 285] on span "Bureau Threceita" at bounding box center [677, 286] width 96 height 18
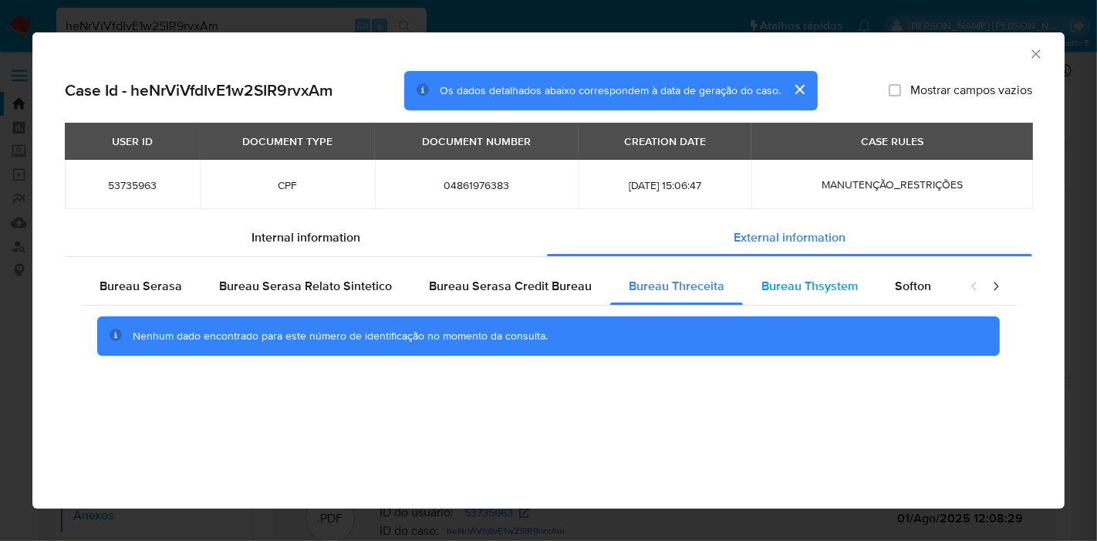
click at [798, 282] on span "Bureau Thsystem" at bounding box center [810, 286] width 96 height 18
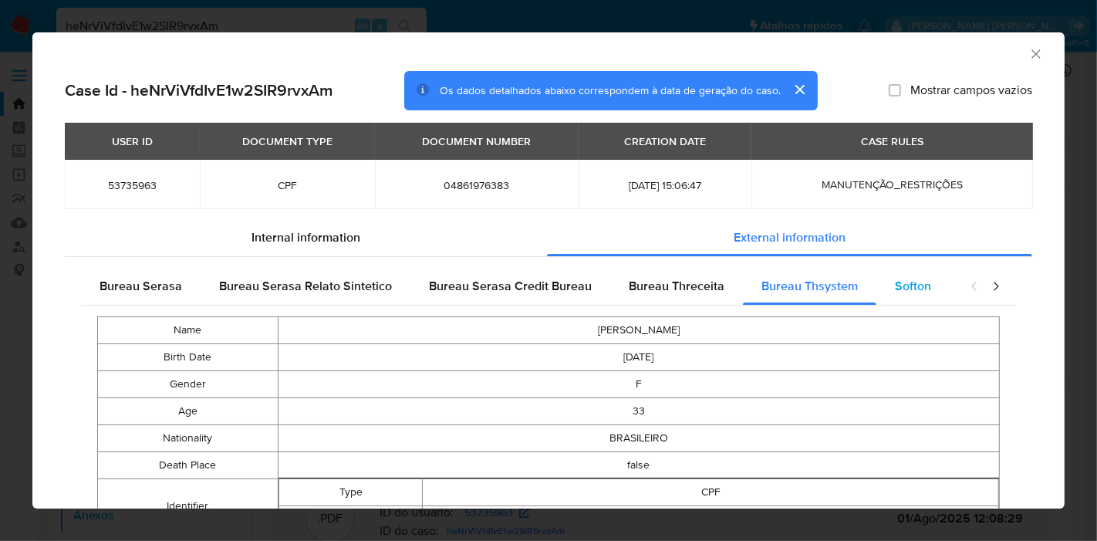
click at [909, 275] on div "Softon" at bounding box center [912, 286] width 73 height 37
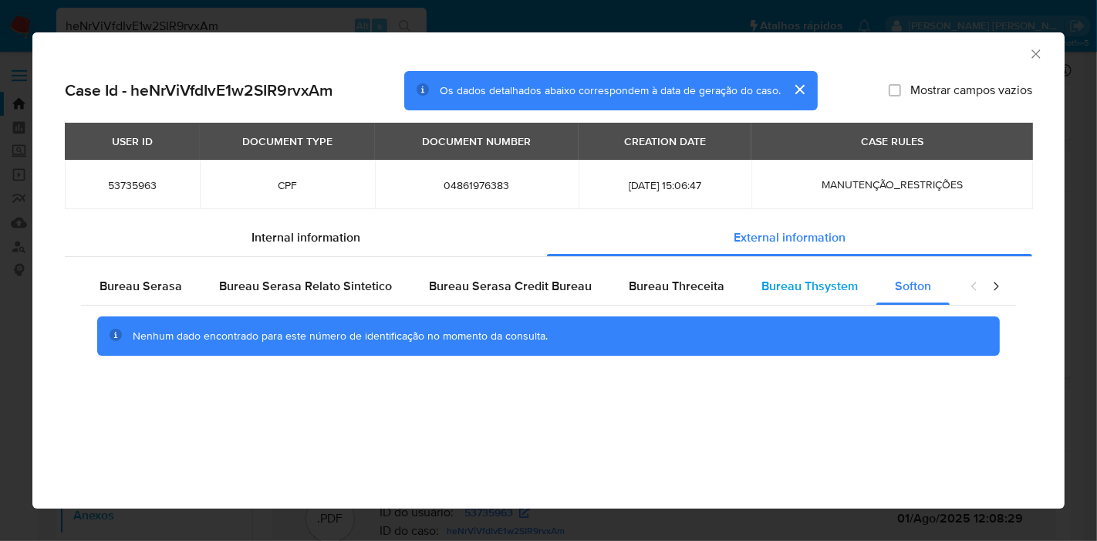
click at [811, 284] on span "Bureau Thsystem" at bounding box center [810, 286] width 96 height 18
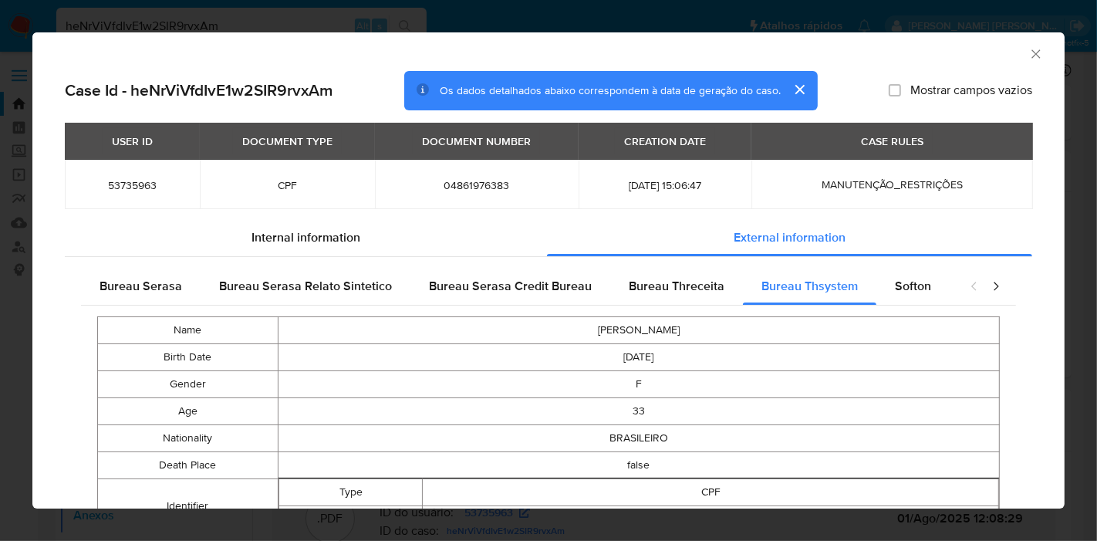
click at [206, 285] on div "Bureau Serasa Relato Sintetico" at bounding box center [306, 286] width 210 height 37
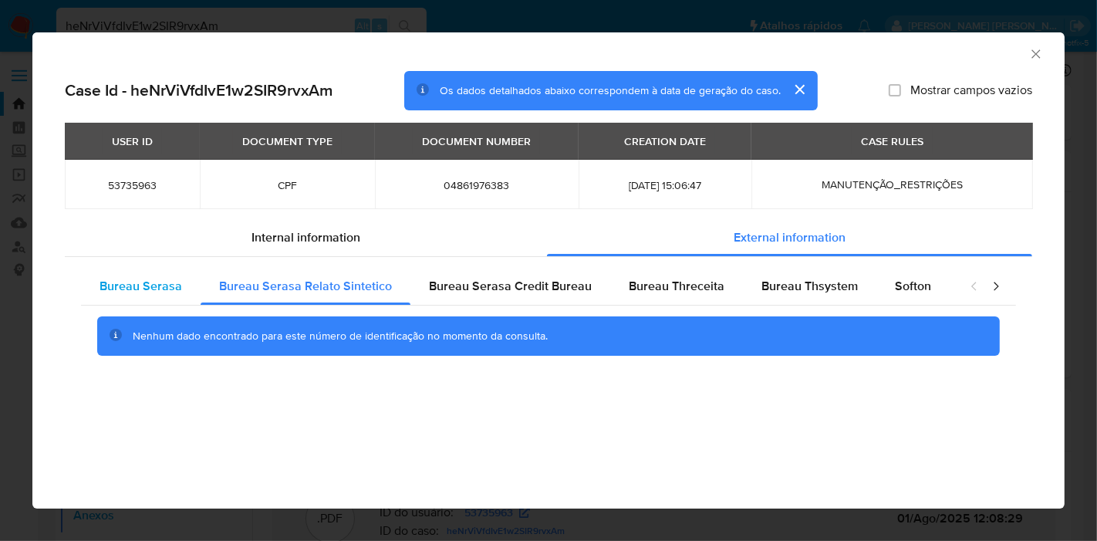
click at [179, 285] on span "Bureau Serasa" at bounding box center [141, 286] width 83 height 18
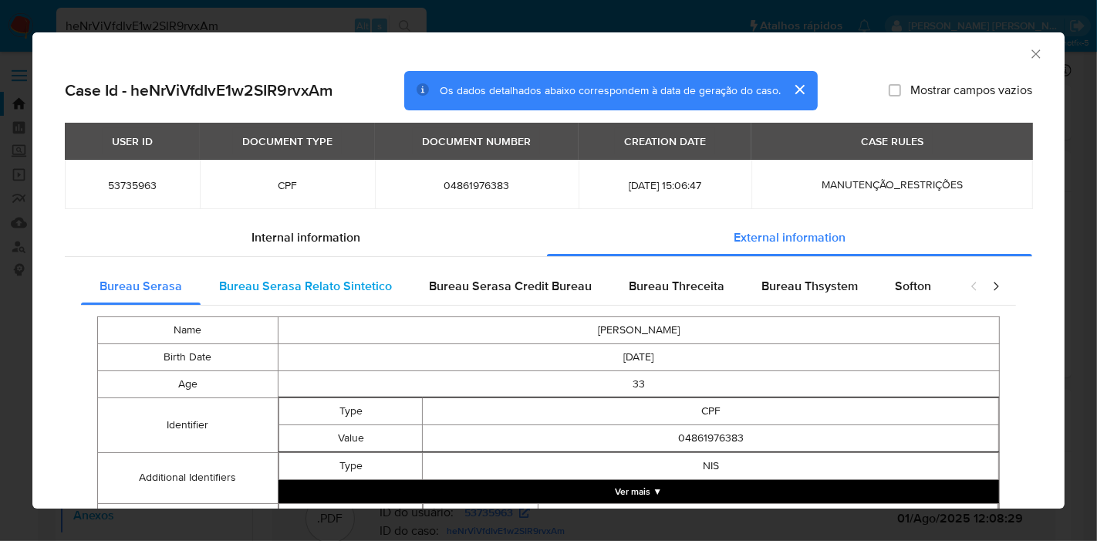
click at [355, 279] on span "Bureau Serasa Relato Sintetico" at bounding box center [305, 286] width 173 height 18
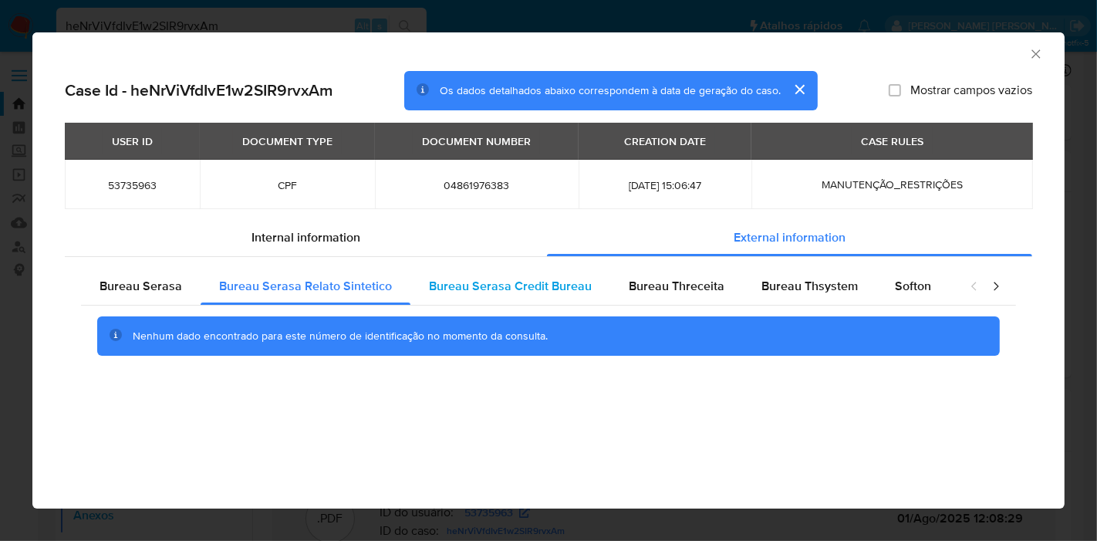
click at [556, 279] on span "Bureau Serasa Credit Bureau" at bounding box center [510, 286] width 163 height 18
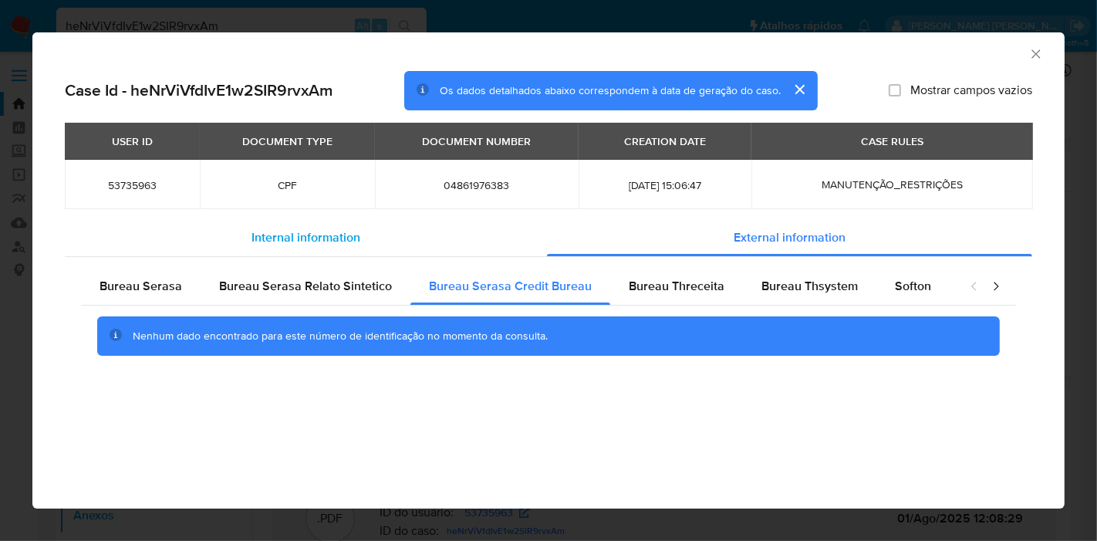
click at [317, 220] on div "Internal information" at bounding box center [306, 237] width 482 height 37
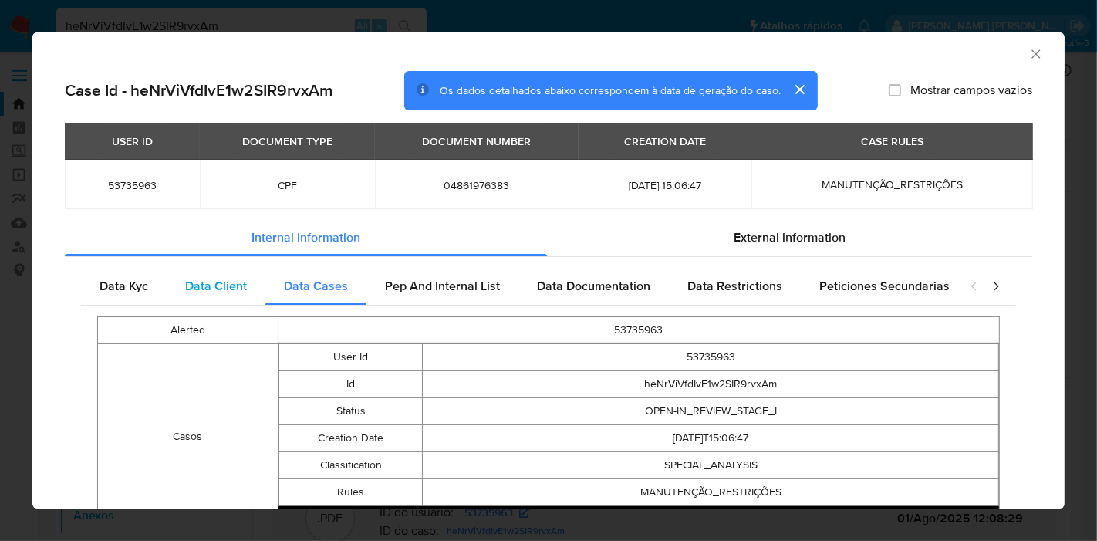
click at [204, 289] on span "Data Client" at bounding box center [216, 286] width 62 height 18
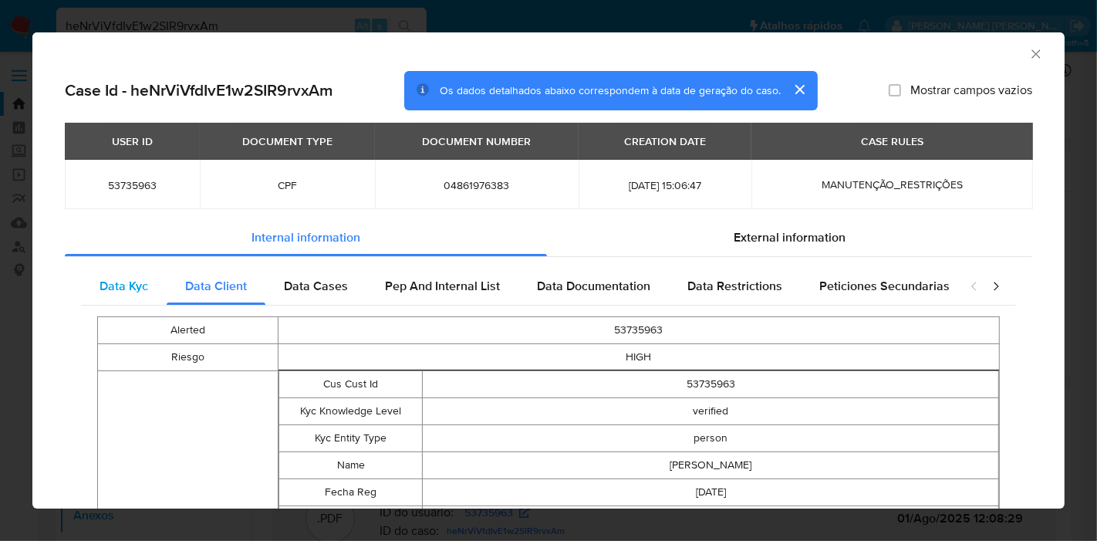
click at [152, 294] on div "Data Kyc" at bounding box center [124, 286] width 86 height 37
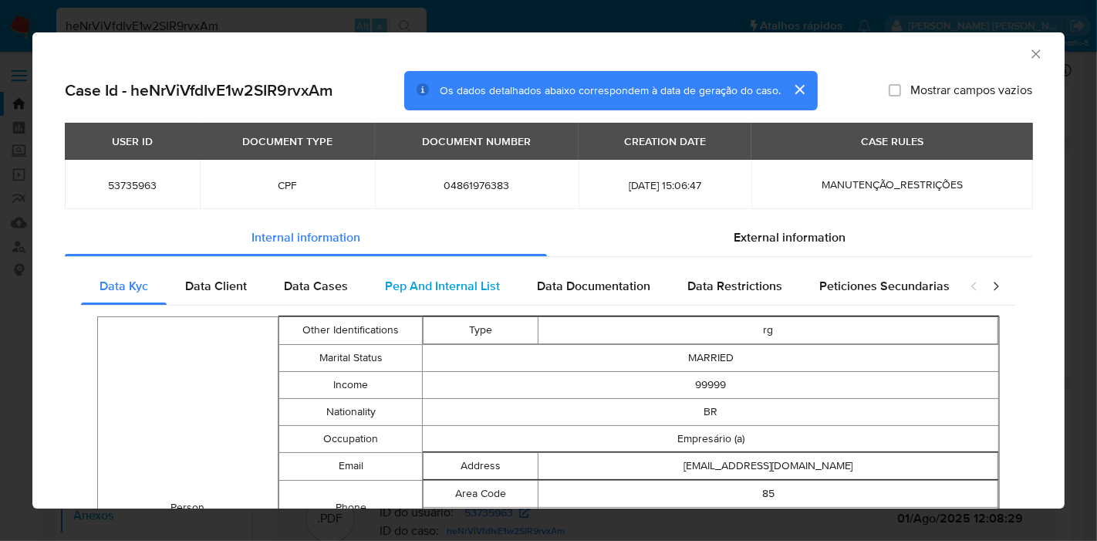
click at [482, 292] on span "Pep And Internal List" at bounding box center [442, 286] width 115 height 18
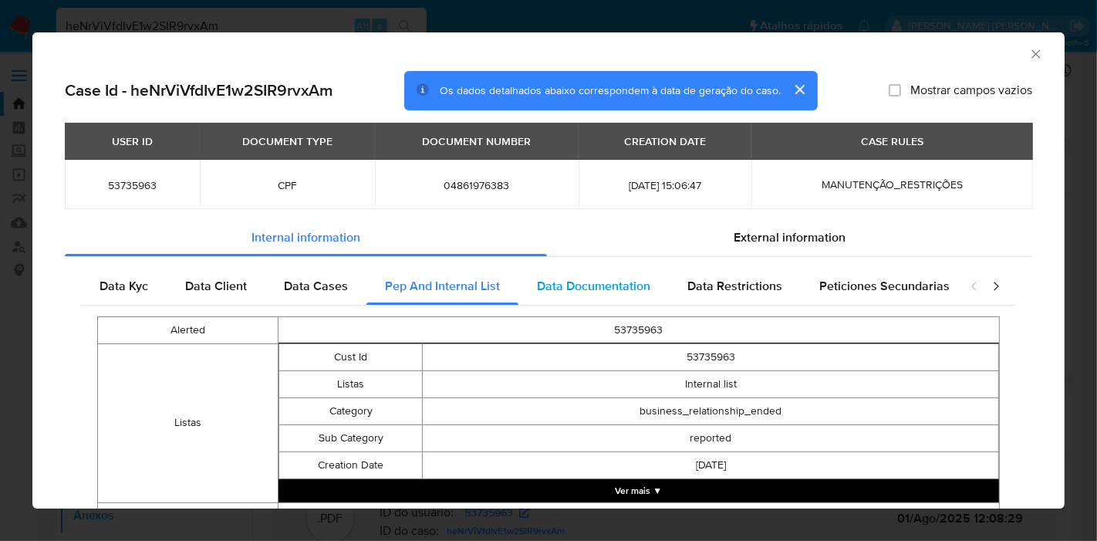
click at [606, 284] on span "Data Documentation" at bounding box center [593, 286] width 113 height 18
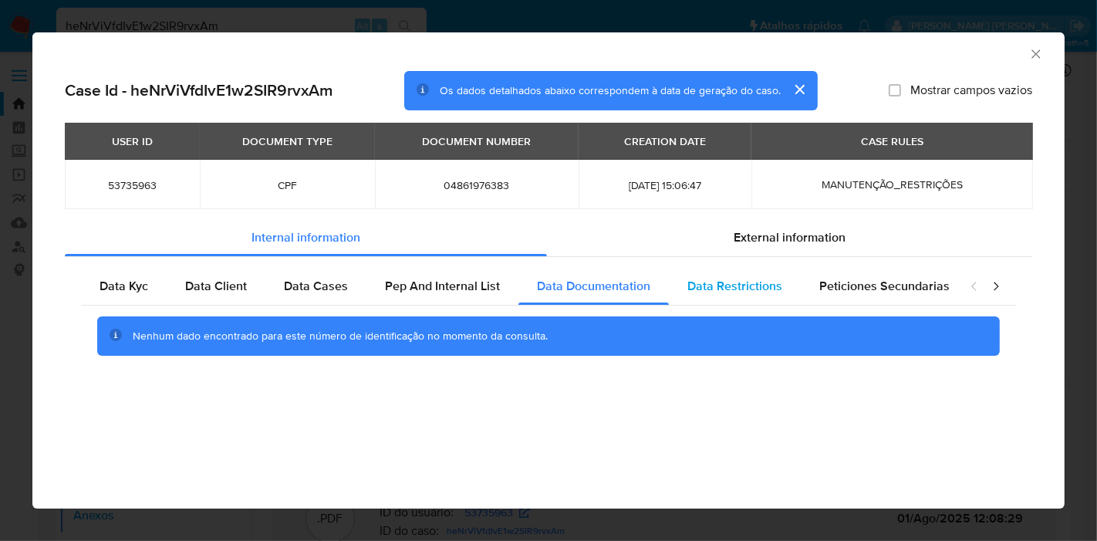
click at [785, 284] on div "Data Restrictions" at bounding box center [735, 286] width 132 height 37
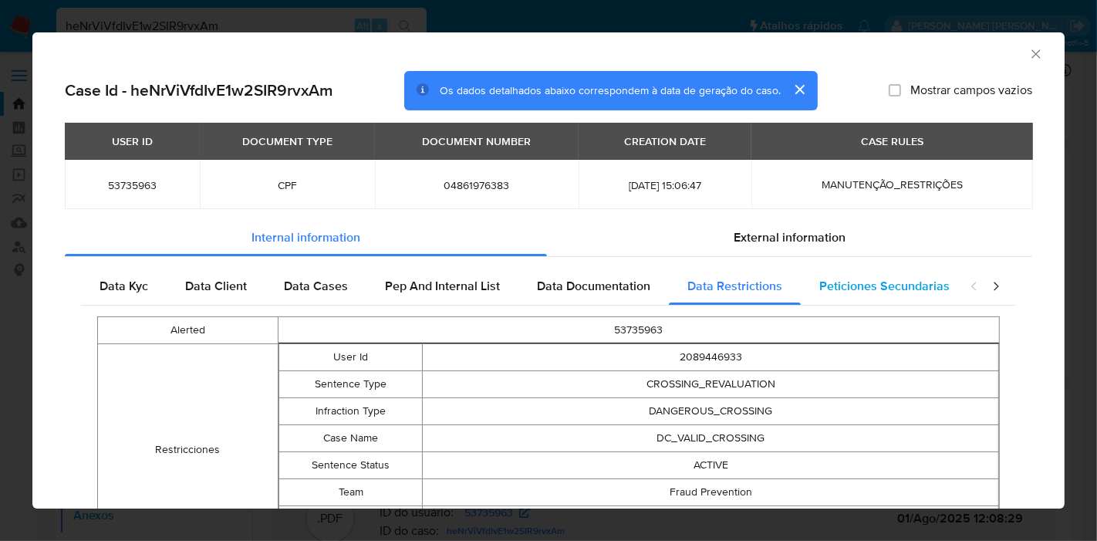
click at [880, 279] on span "Peticiones Secundarias" at bounding box center [884, 286] width 130 height 18
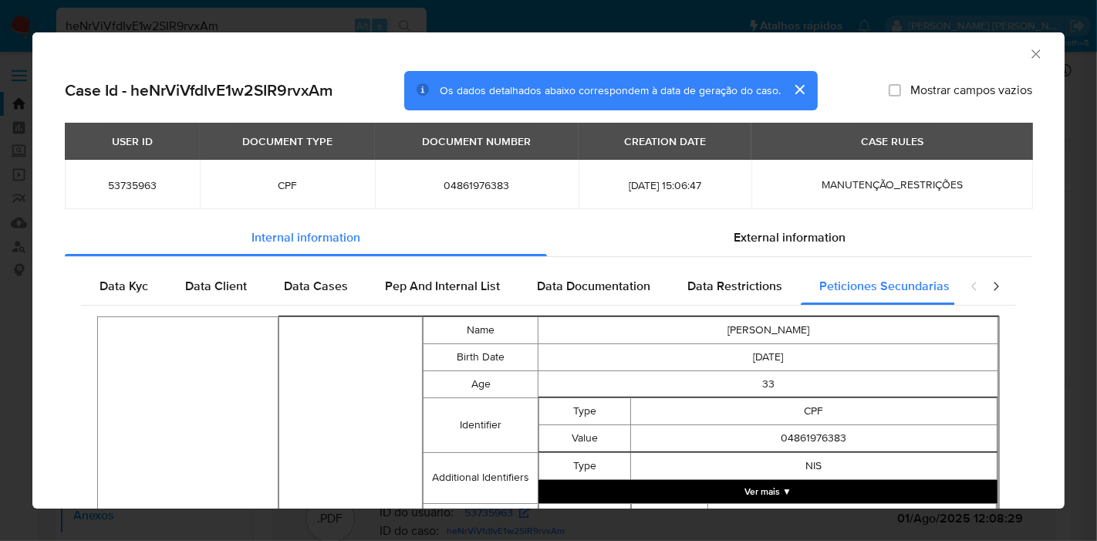
click at [1032, 54] on icon "Fechar a janela" at bounding box center [1036, 53] width 8 height 8
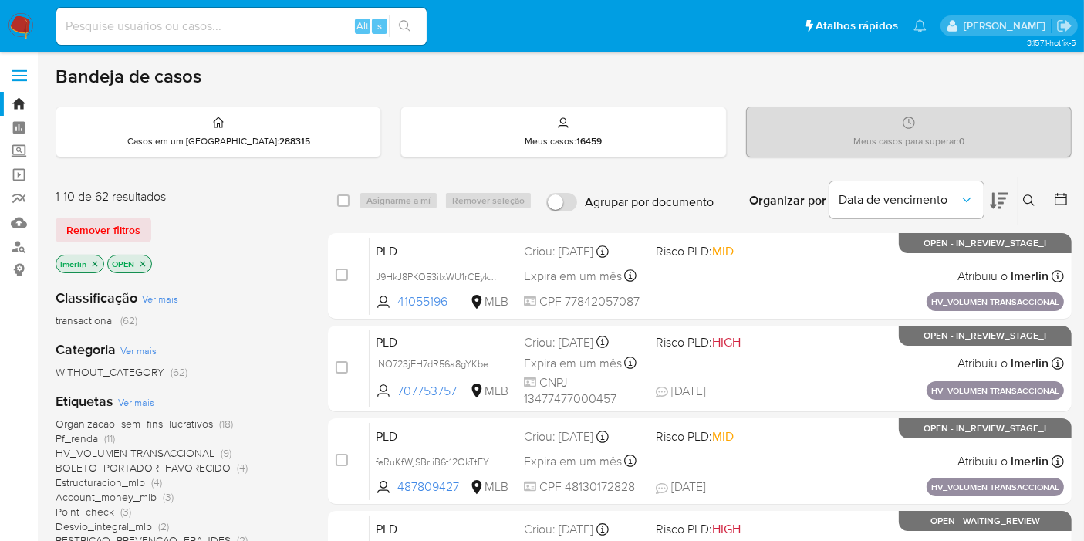
click at [94, 262] on icon "close-filter" at bounding box center [95, 263] width 5 height 5
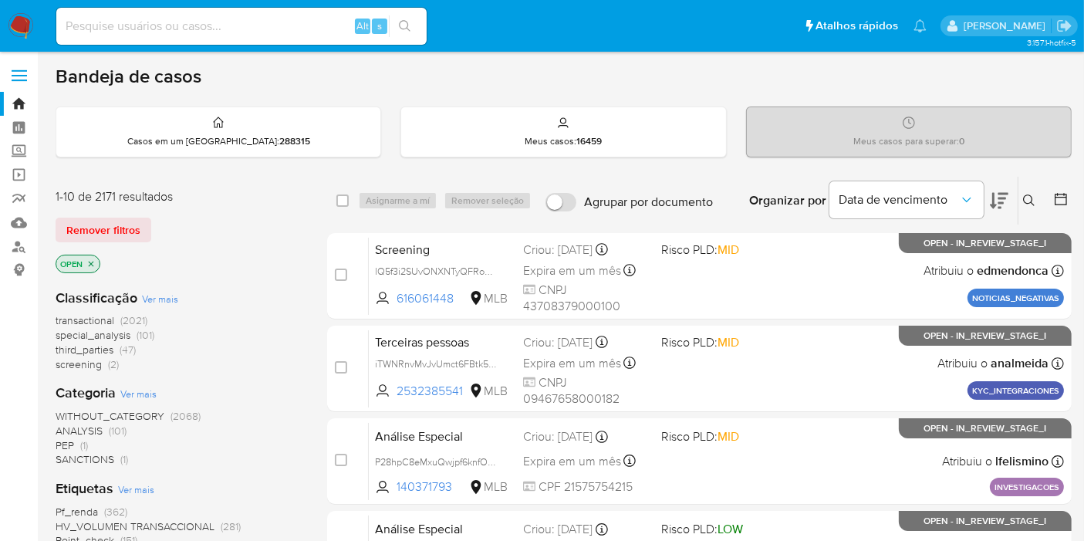
click at [99, 370] on span "screening (2)" at bounding box center [87, 364] width 63 height 15
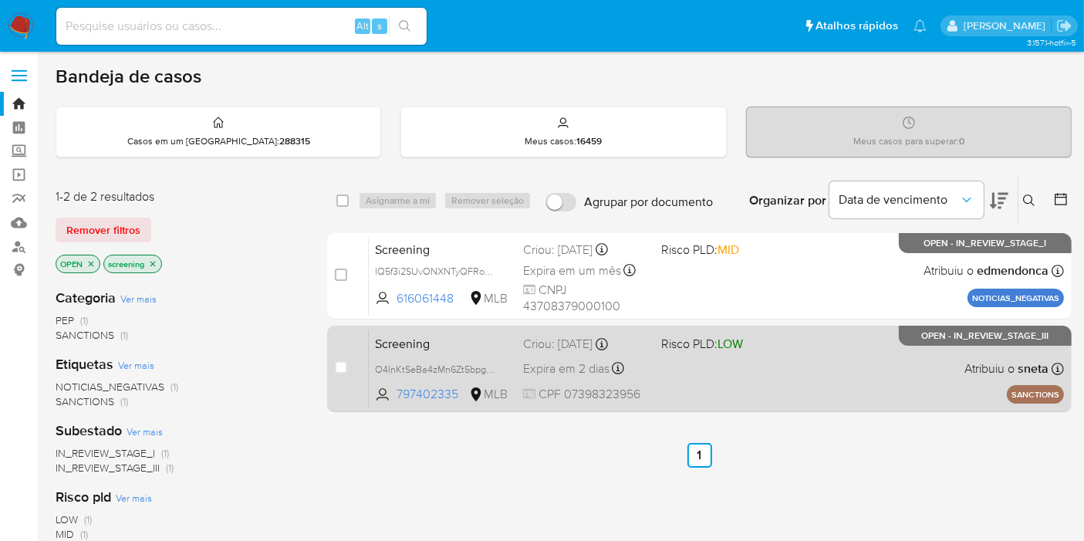
click at [410, 346] on span "Screening" at bounding box center [443, 343] width 136 height 20
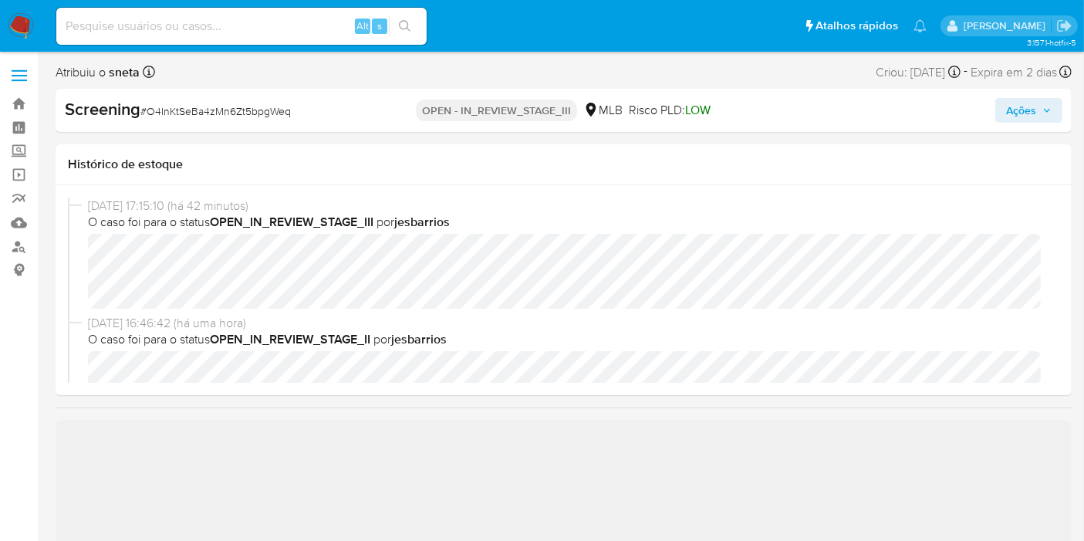
select select "10"
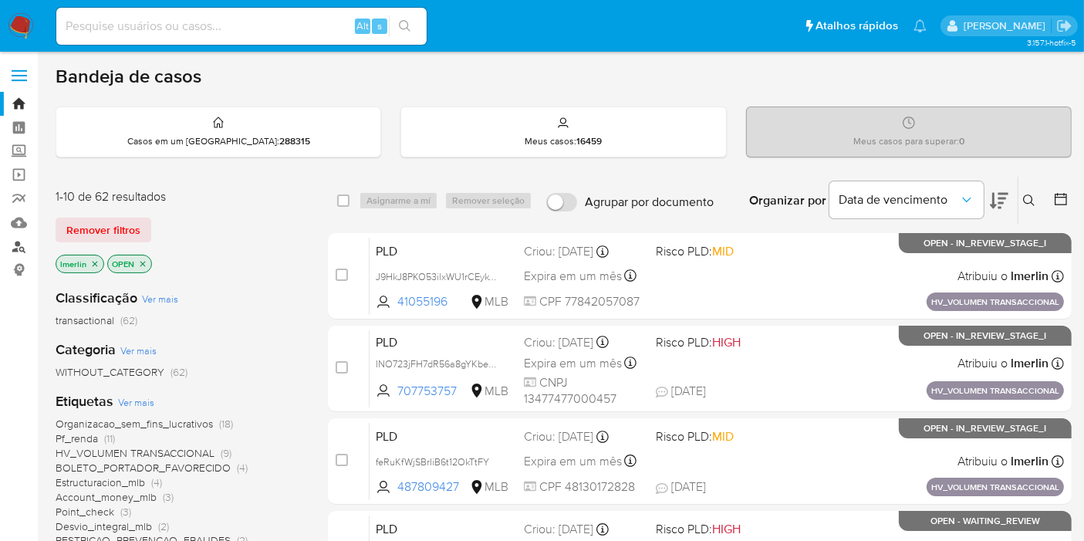
click at [13, 251] on link "Localizador de pessoas" at bounding box center [92, 247] width 184 height 24
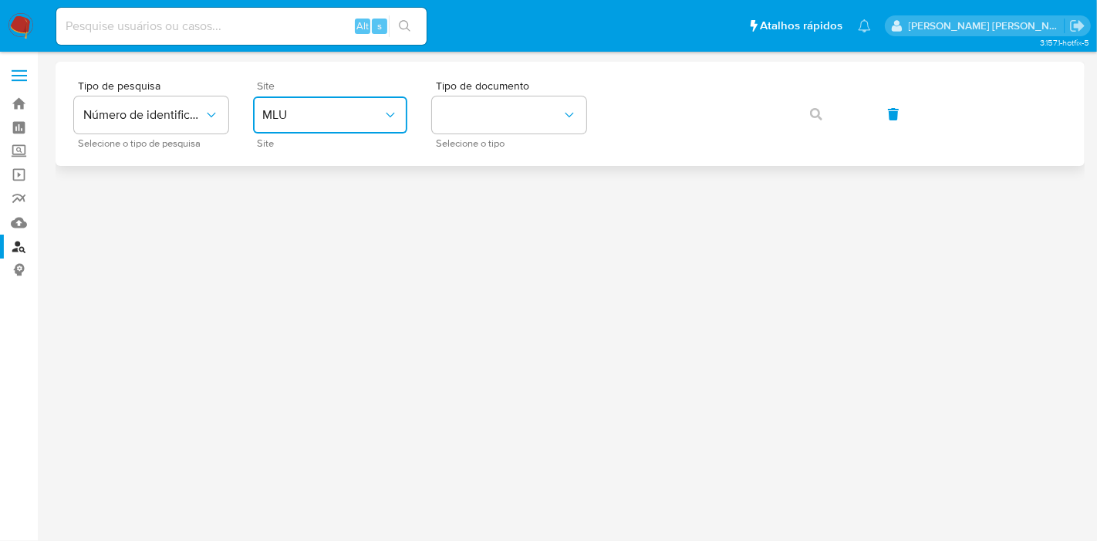
click at [336, 126] on button "MLU" at bounding box center [330, 114] width 154 height 37
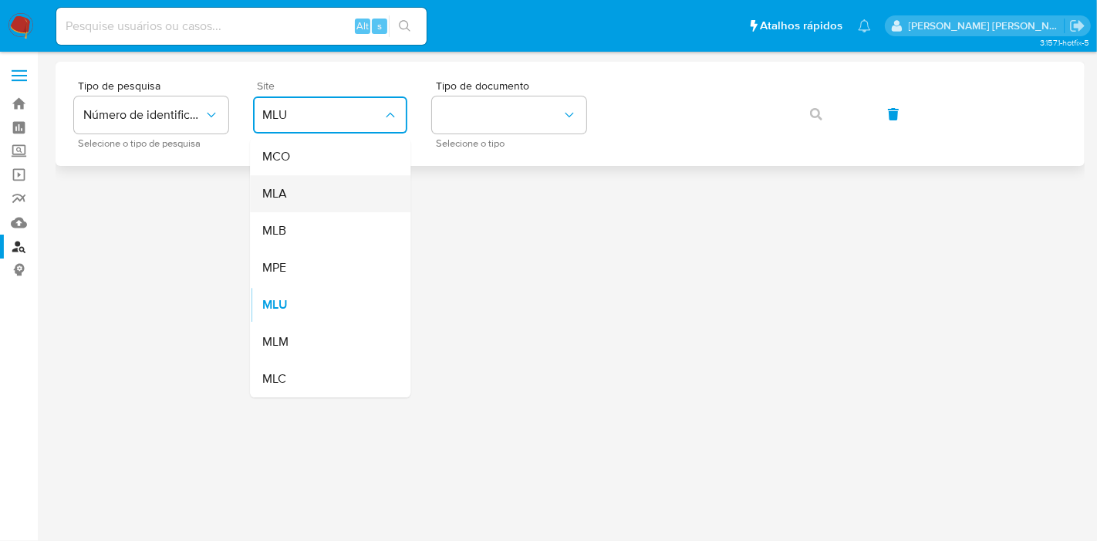
click at [339, 210] on div "MLA" at bounding box center [325, 193] width 127 height 37
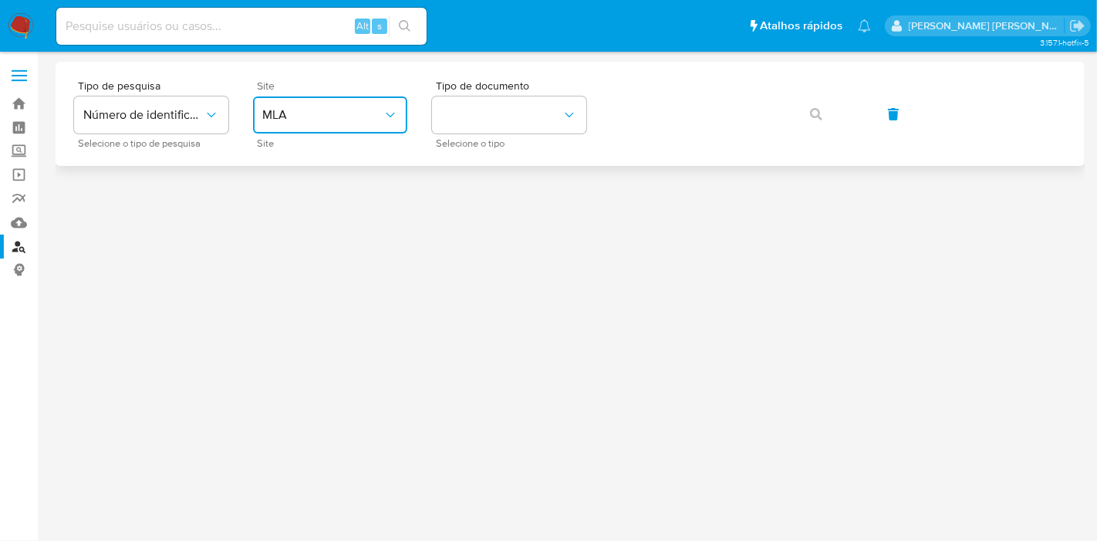
click at [347, 123] on button "MLA" at bounding box center [330, 114] width 154 height 37
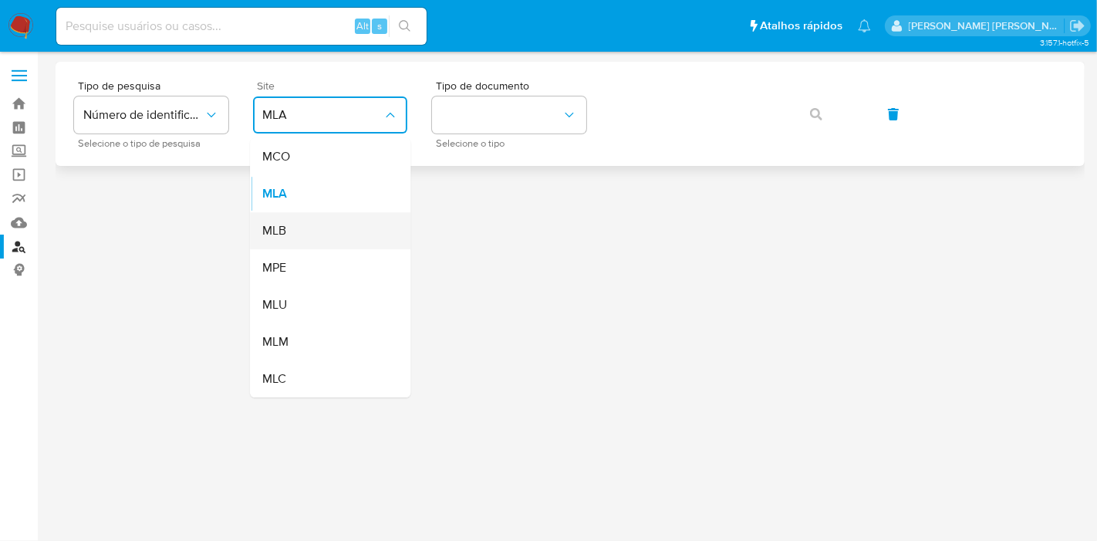
click at [347, 230] on div "MLB" at bounding box center [325, 230] width 127 height 37
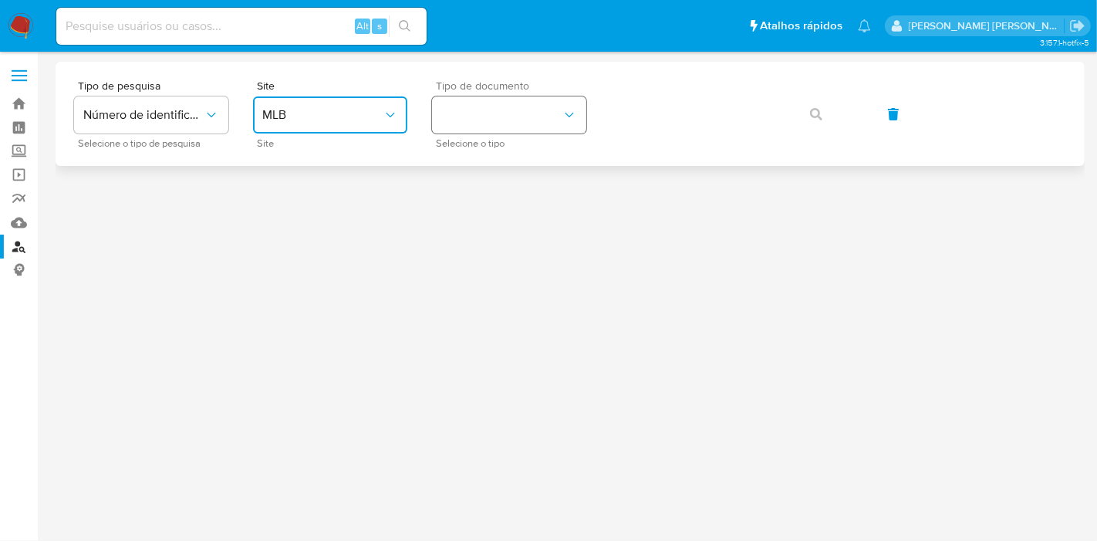
click at [526, 117] on button "identificationType" at bounding box center [509, 114] width 154 height 37
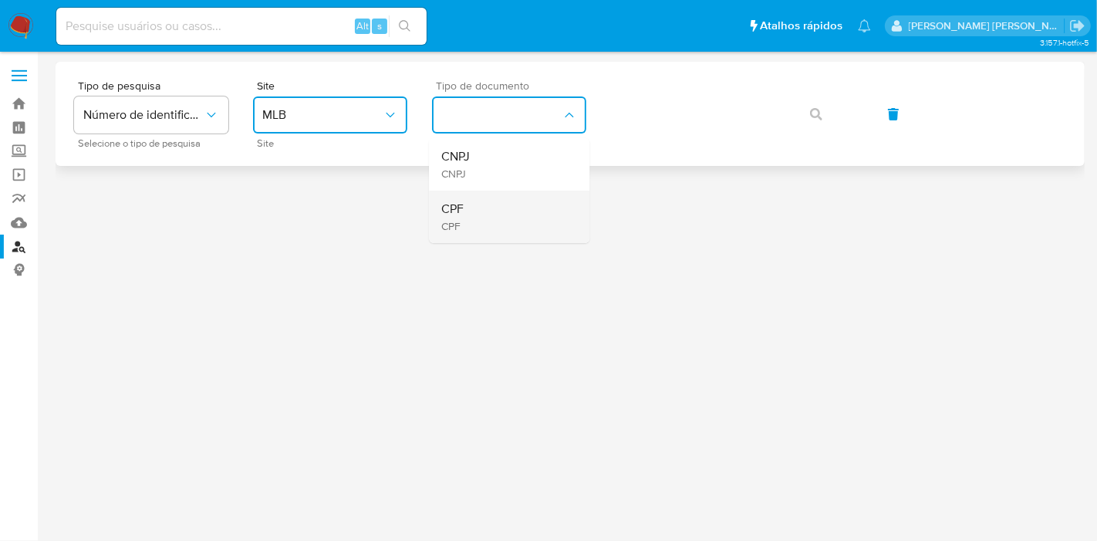
click at [500, 211] on div "CPF CPF" at bounding box center [504, 217] width 127 height 52
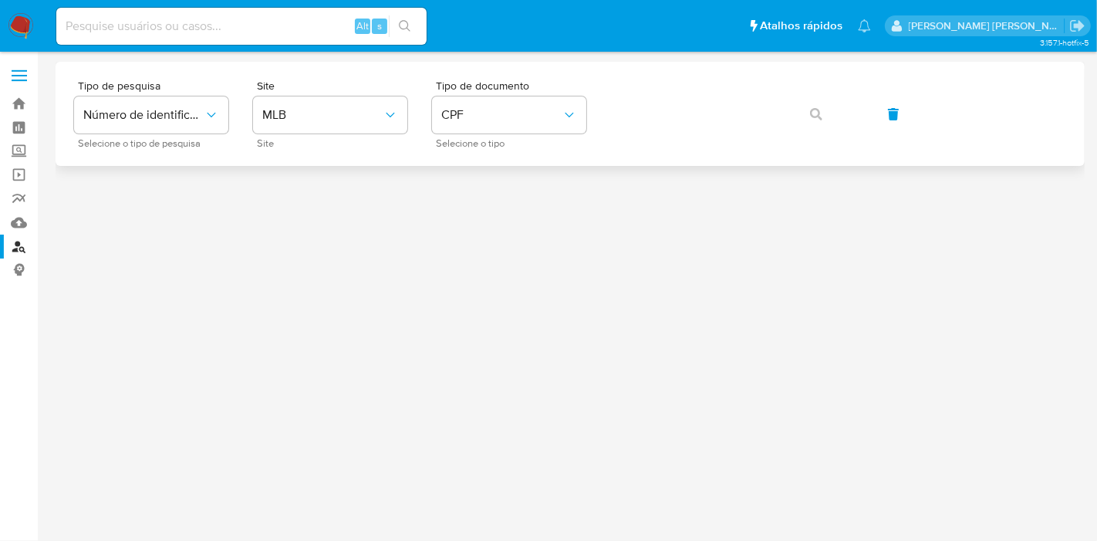
click at [772, 91] on div "Tipo de pesquisa Número de identificação Selecione o tipo de pesquisa Site MLB …" at bounding box center [570, 113] width 992 height 67
click at [810, 114] on icon "button" at bounding box center [816, 114] width 12 height 12
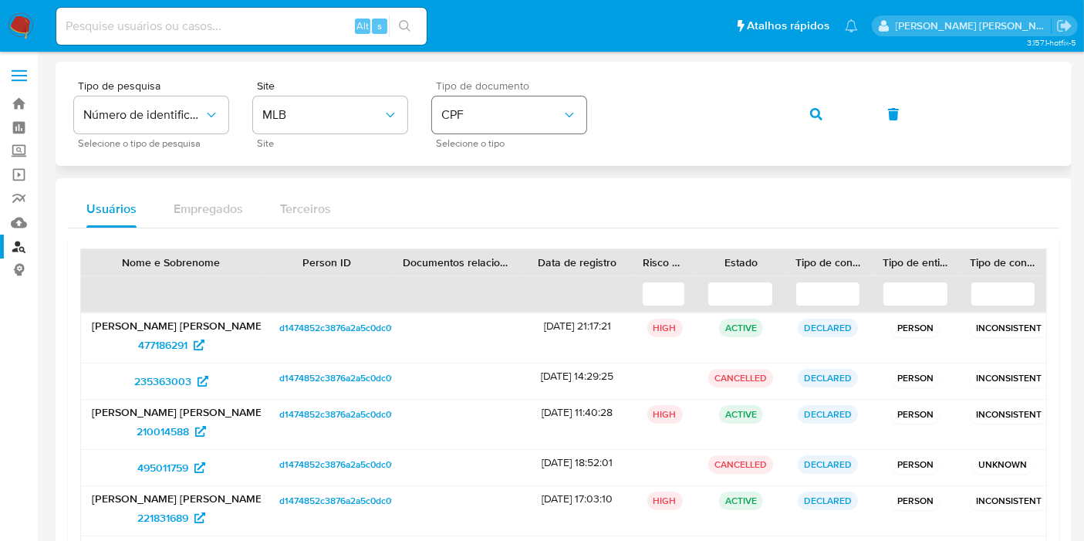
click at [525, 116] on span "CPF" at bounding box center [501, 114] width 120 height 15
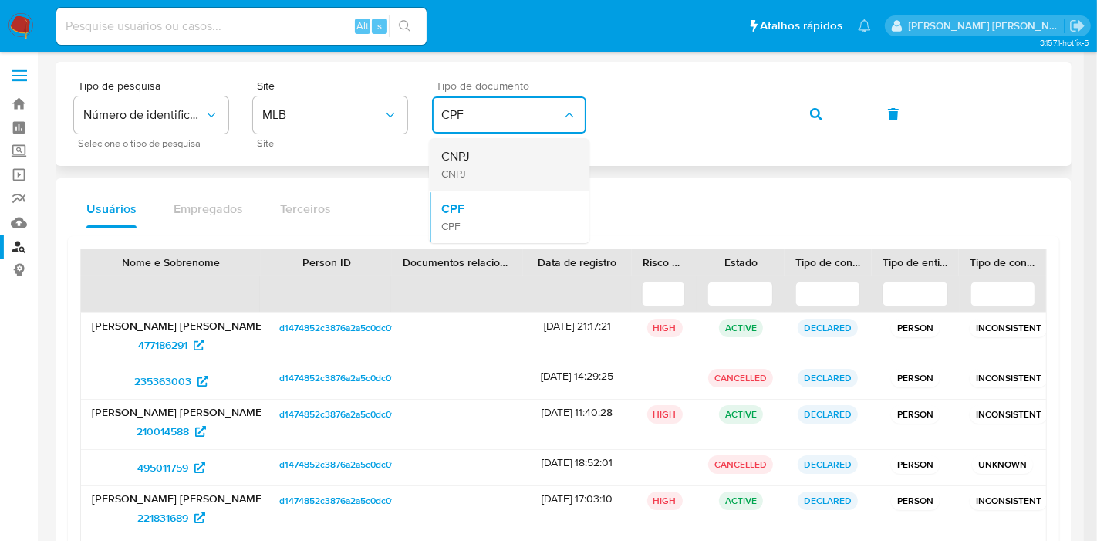
click at [532, 166] on div "CNPJ CNPJ" at bounding box center [504, 164] width 127 height 52
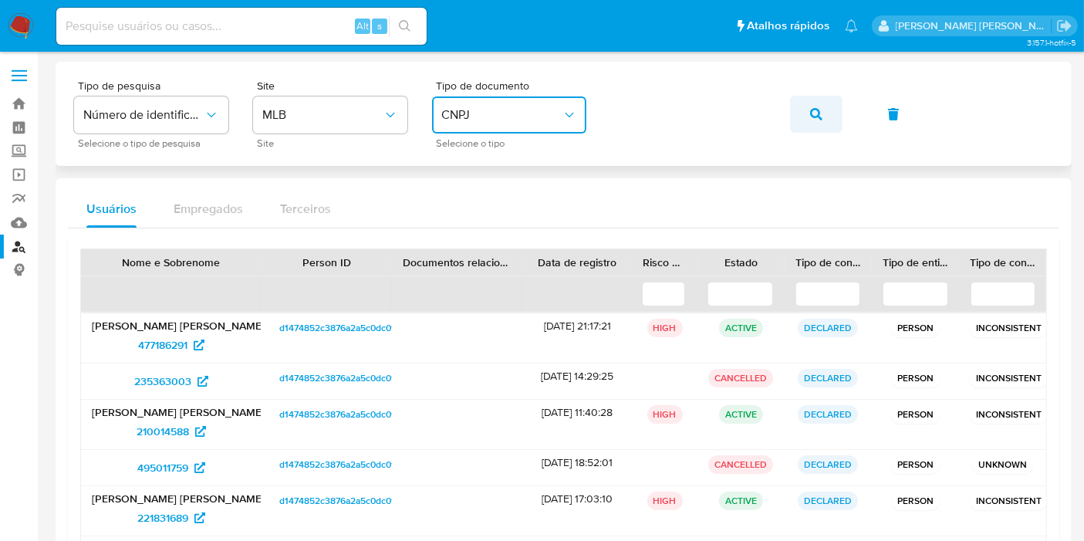
click at [810, 113] on icon "button" at bounding box center [816, 114] width 12 height 12
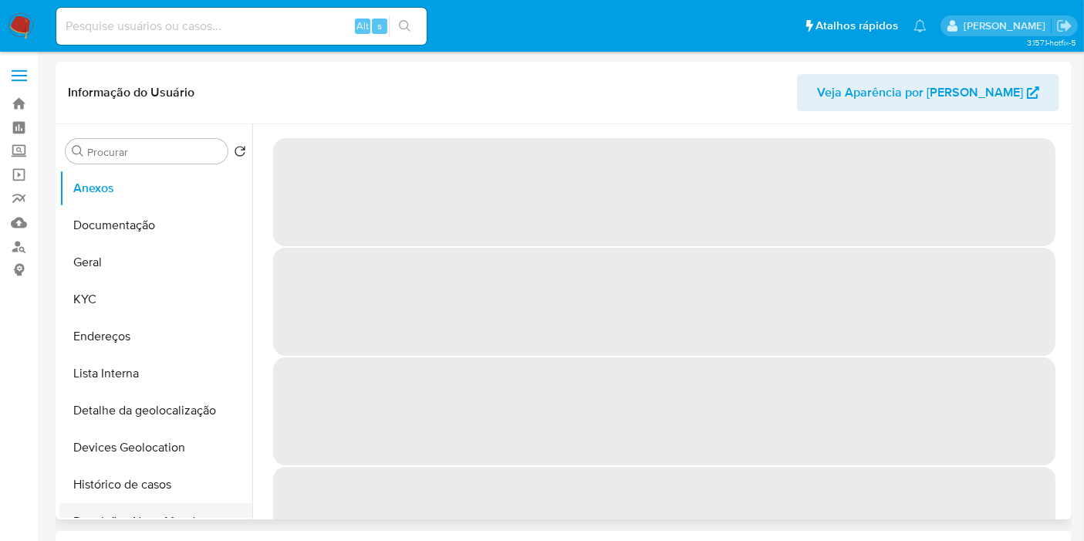
scroll to position [86, 0]
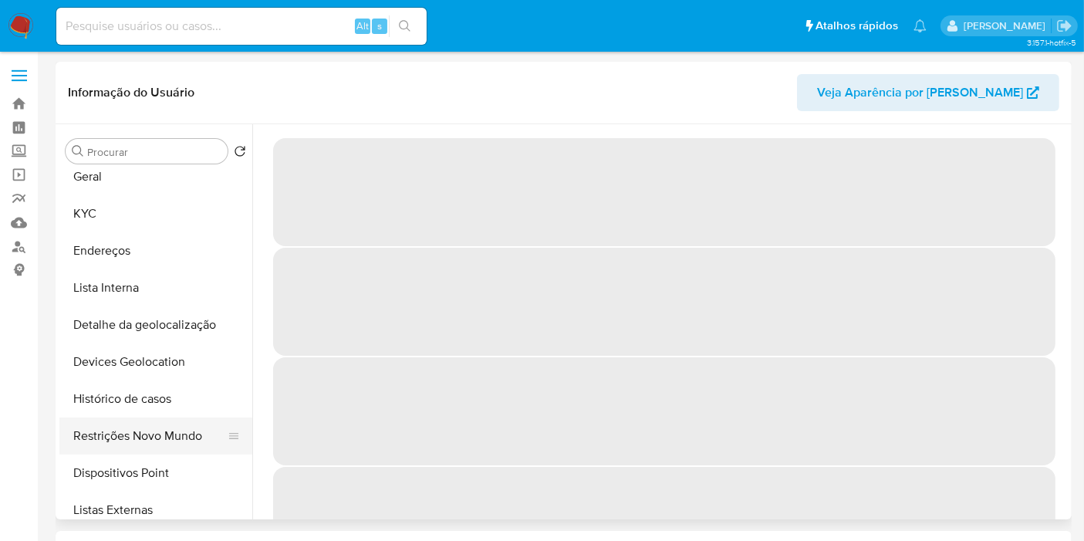
click at [165, 426] on button "Restrições Novo Mundo" at bounding box center [149, 435] width 181 height 37
select select "10"
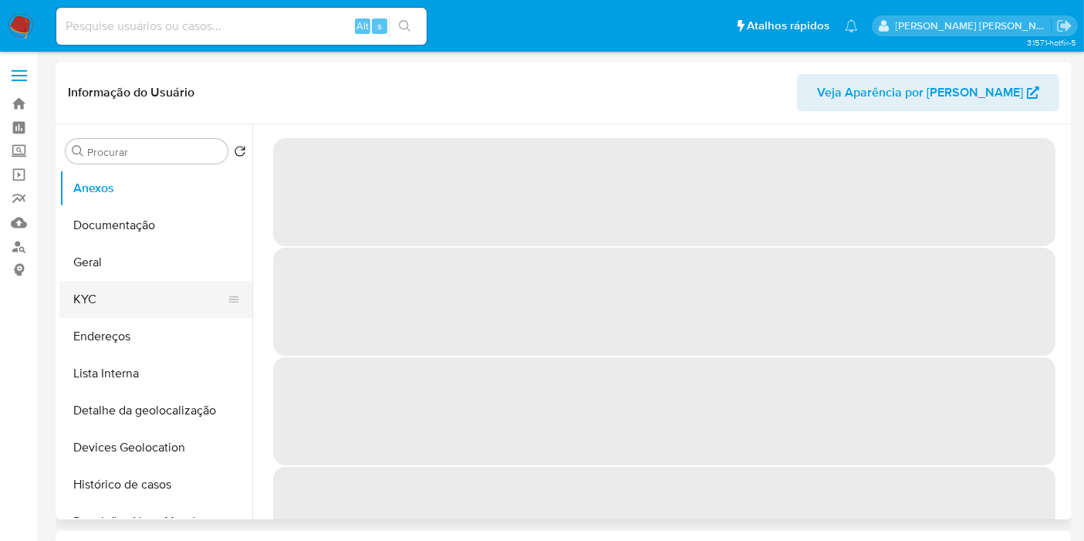
click at [133, 307] on button "KYC" at bounding box center [149, 299] width 181 height 37
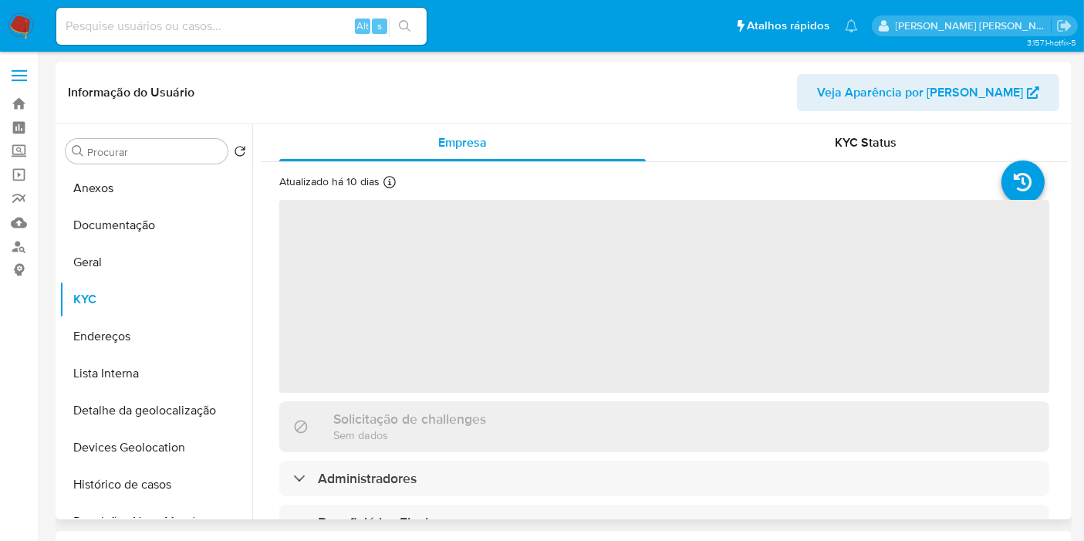
select select "10"
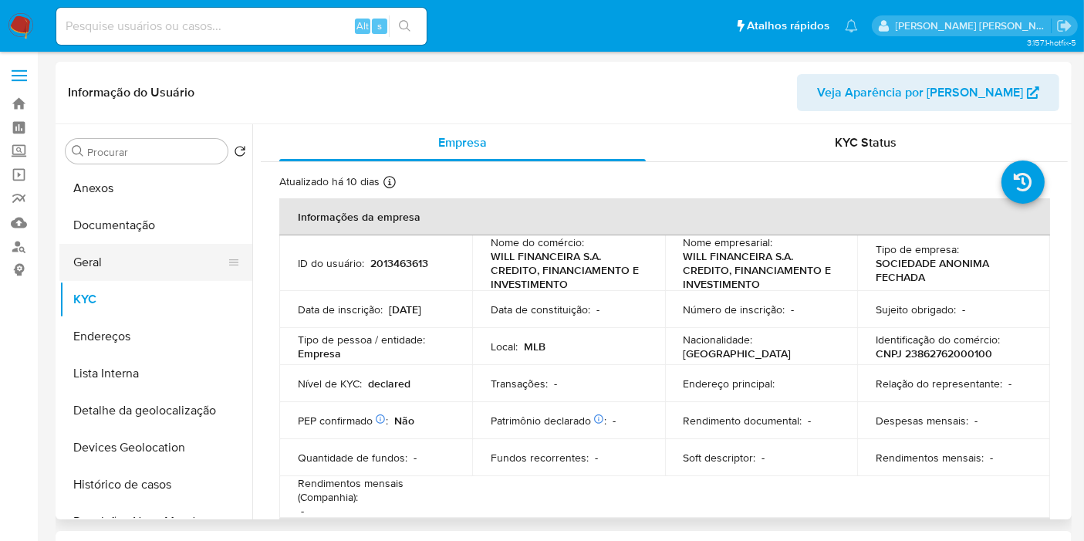
click at [149, 263] on button "Geral" at bounding box center [149, 262] width 181 height 37
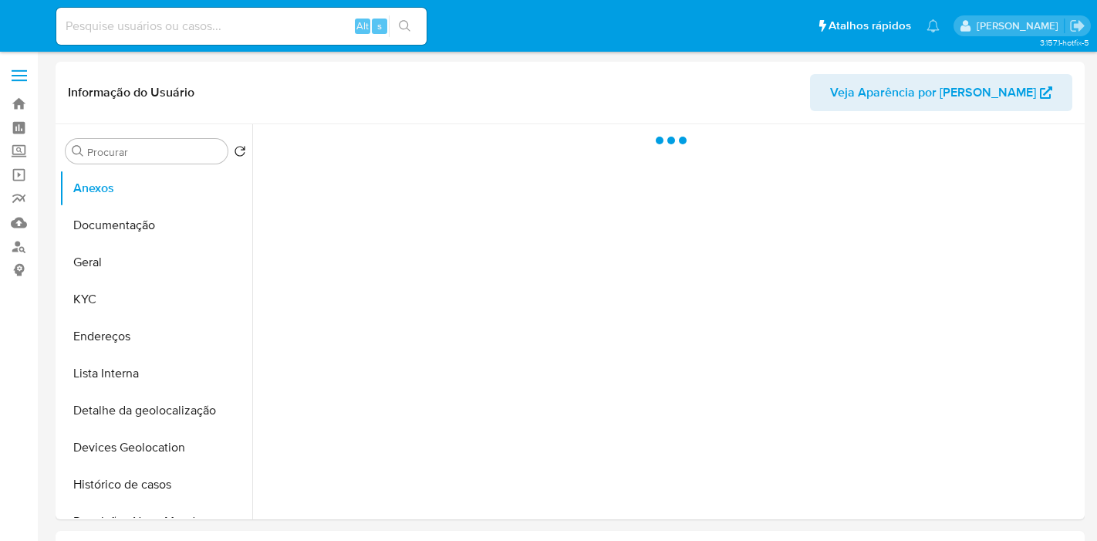
select select "10"
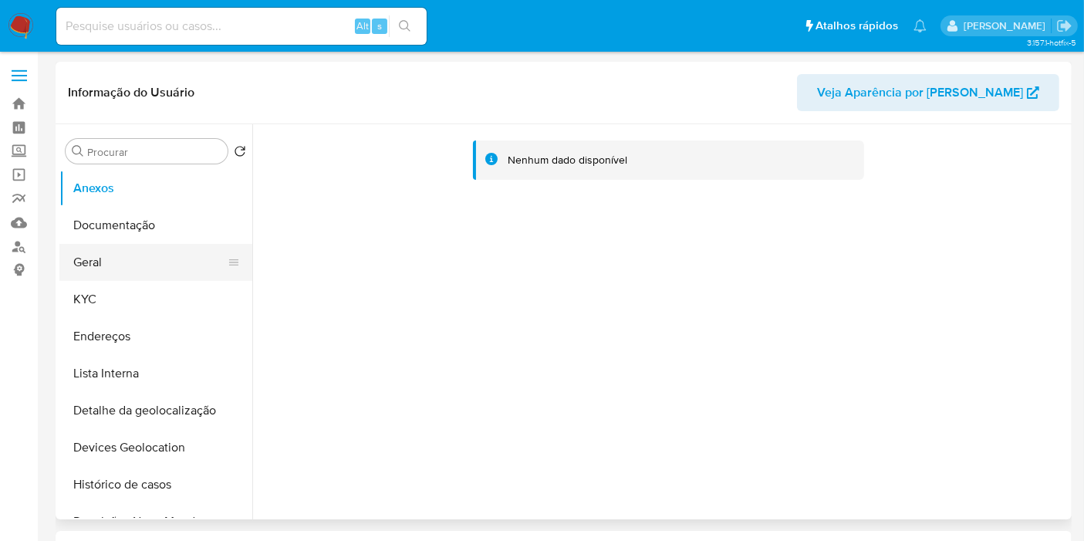
click at [134, 270] on button "Geral" at bounding box center [149, 262] width 181 height 37
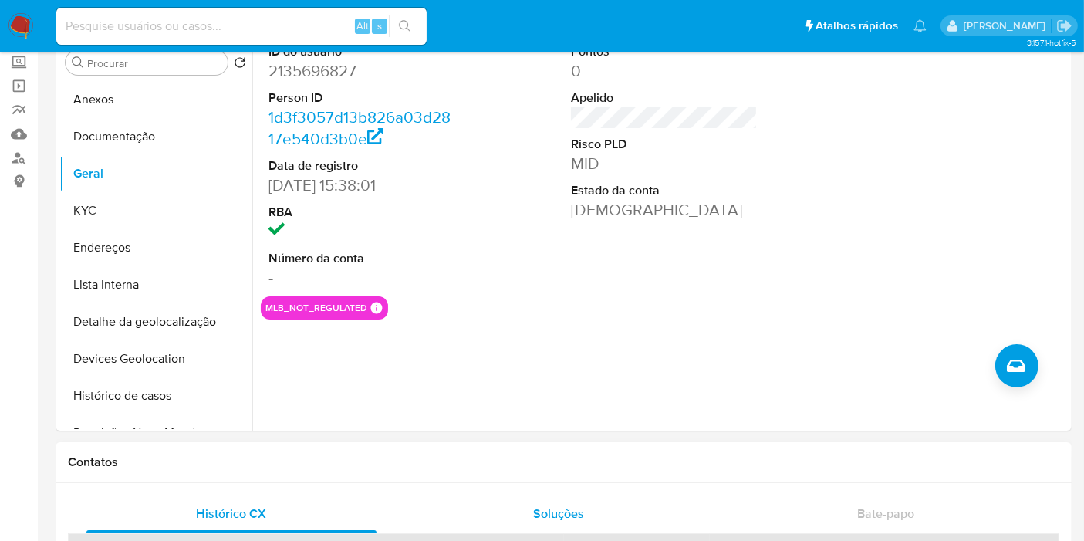
scroll to position [599, 0]
